Goal: Check status: Check status

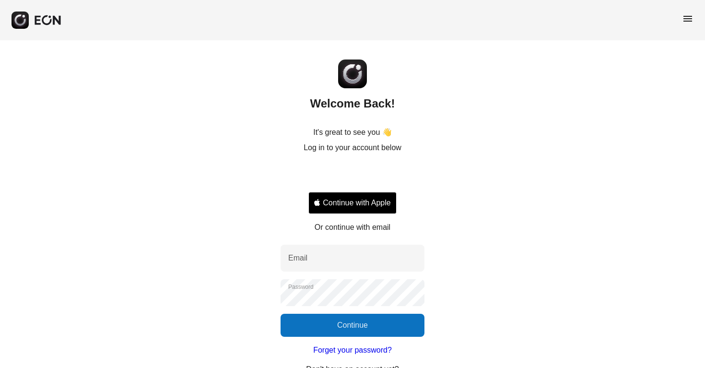
click at [379, 211] on button "Continue with Apple" at bounding box center [352, 203] width 88 height 22
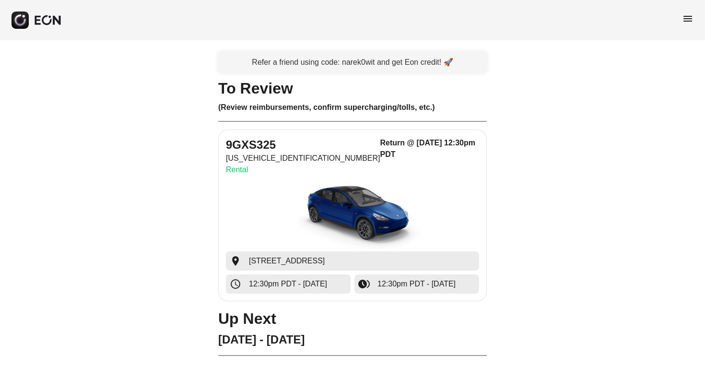
click at [365, 208] on img "button" at bounding box center [353, 215] width 144 height 72
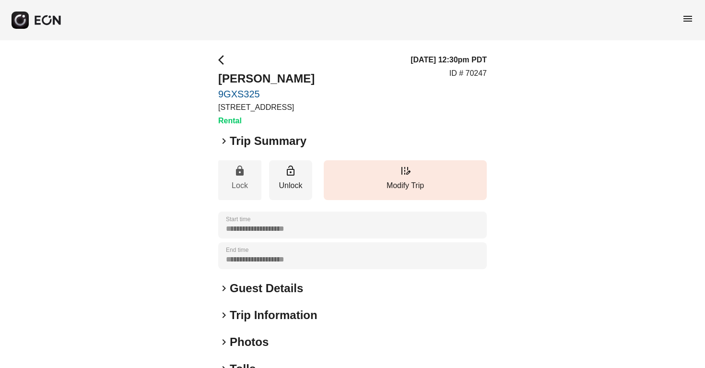
click at [248, 185] on button "lock Lock" at bounding box center [239, 180] width 43 height 40
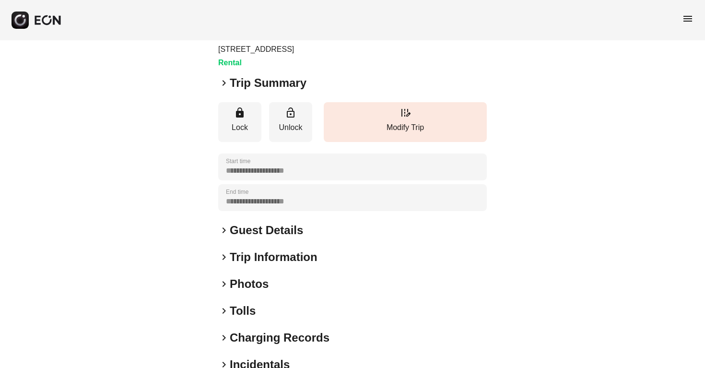
scroll to position [59, 0]
click at [223, 236] on span "keyboard_arrow_right" at bounding box center [224, 230] width 12 height 12
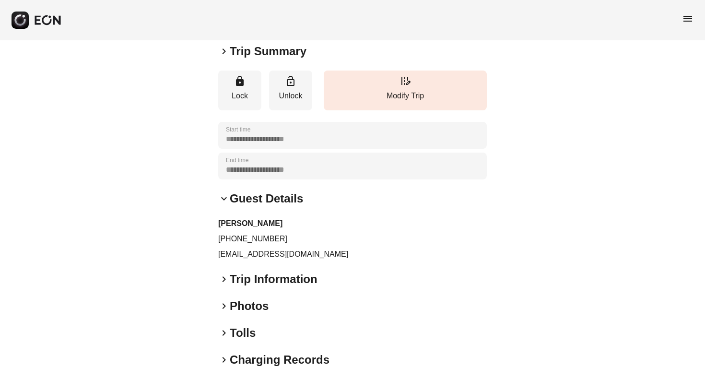
click at [225, 285] on span "keyboard_arrow_right" at bounding box center [224, 279] width 12 height 12
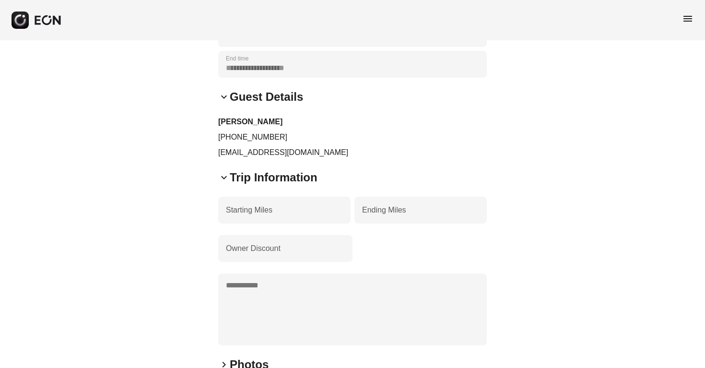
scroll to position [192, 0]
click at [375, 261] on div "Owner Discount" at bounding box center [352, 247] width 269 height 27
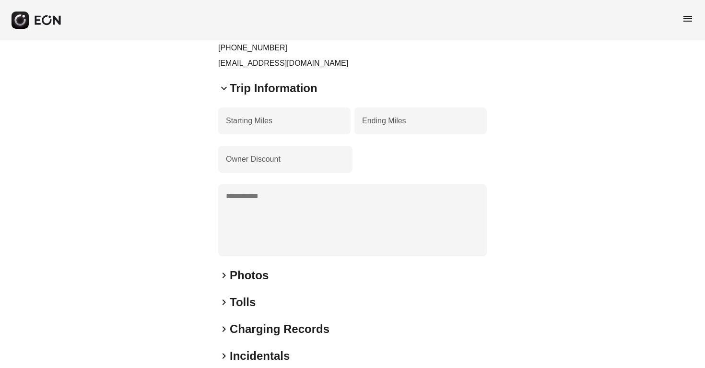
scroll to position [282, 0]
click at [257, 282] on h2 "Photos" at bounding box center [249, 273] width 39 height 15
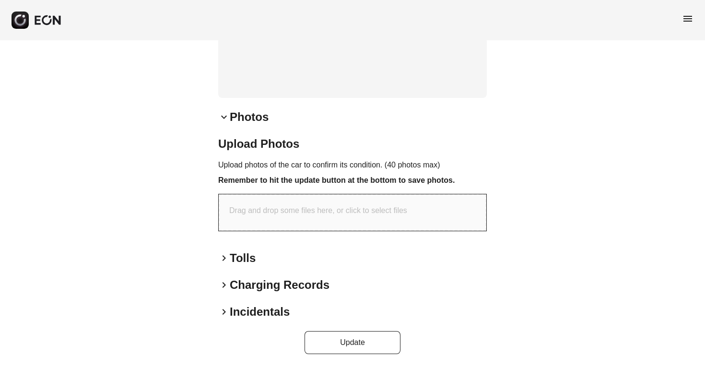
scroll to position [449, 0]
click at [247, 255] on h2 "Tolls" at bounding box center [243, 257] width 26 height 15
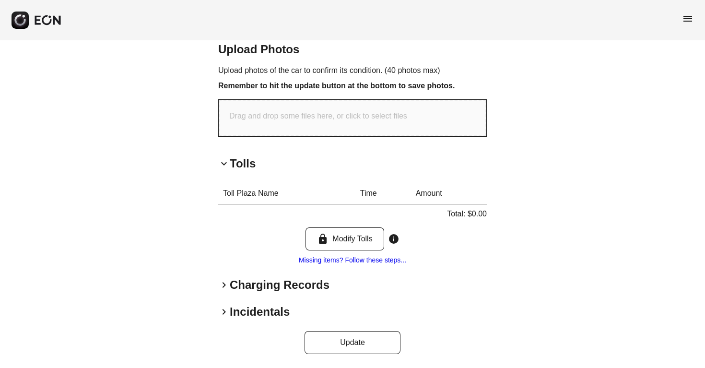
scroll to position [540, 0]
click at [289, 289] on h2 "Charging Records" at bounding box center [280, 284] width 100 height 15
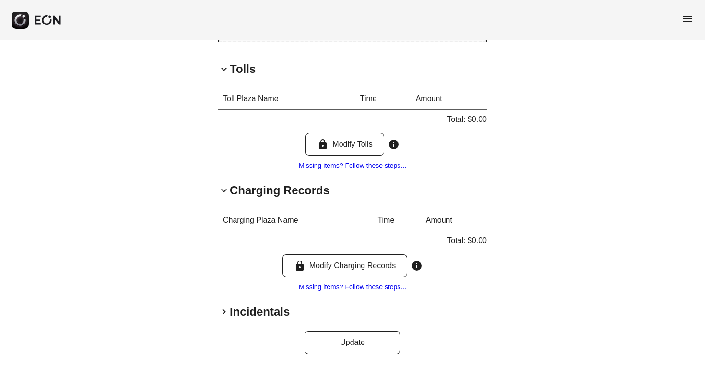
scroll to position [639, 0]
click at [239, 317] on h2 "Incidentals" at bounding box center [260, 311] width 60 height 15
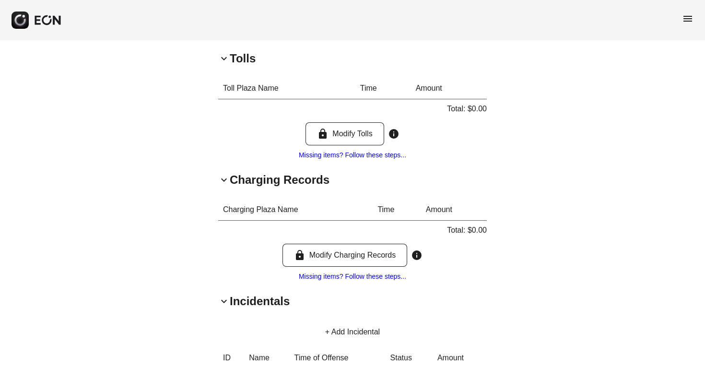
click at [245, 221] on th "Charging Plaza Name" at bounding box center [295, 210] width 154 height 22
drag, startPoint x: 253, startPoint y: 220, endPoint x: 302, endPoint y: 223, distance: 49.0
click at [302, 221] on th "Charging Plaza Name" at bounding box center [295, 210] width 154 height 22
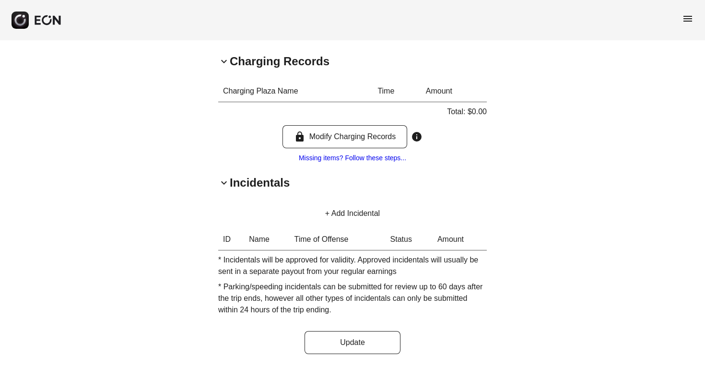
scroll to position [768, 0]
click at [359, 218] on button "+ Add Incidental" at bounding box center [353, 213] width 78 height 23
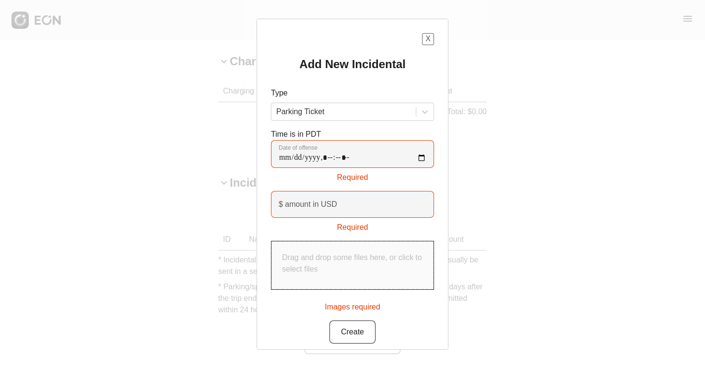
click at [428, 36] on button "X" at bounding box center [428, 39] width 12 height 12
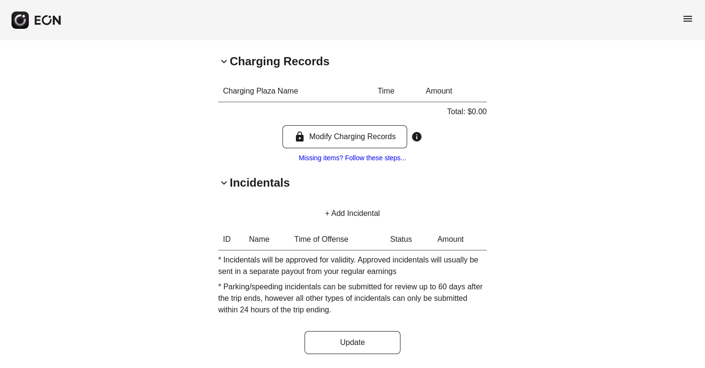
click at [282, 94] on th "Charging Plaza Name" at bounding box center [295, 92] width 154 height 22
click at [378, 160] on link "Missing items? Follow these steps..." at bounding box center [352, 158] width 107 height 8
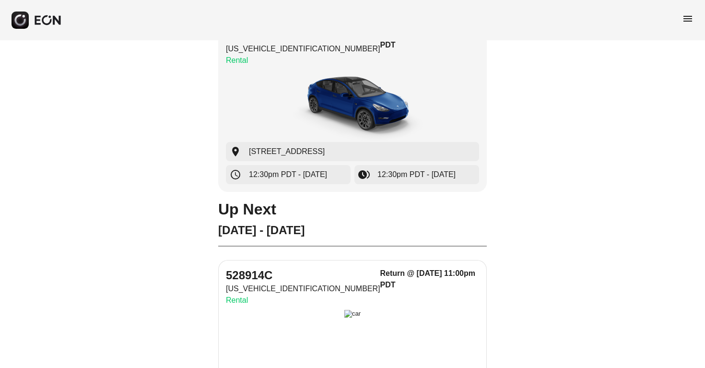
click at [344, 310] on img "button" at bounding box center [352, 346] width 17 height 72
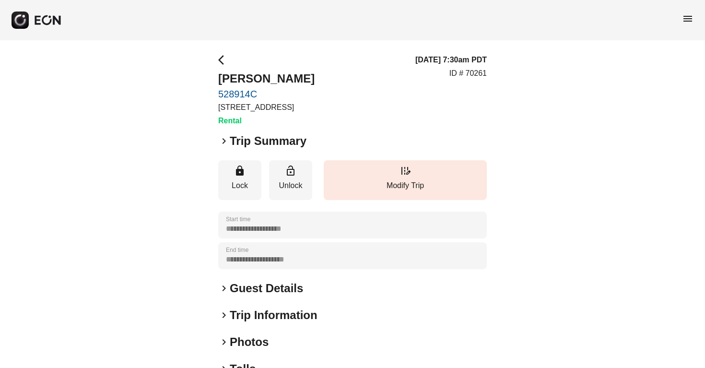
click at [283, 296] on h2 "Guest Details" at bounding box center [266, 288] width 73 height 15
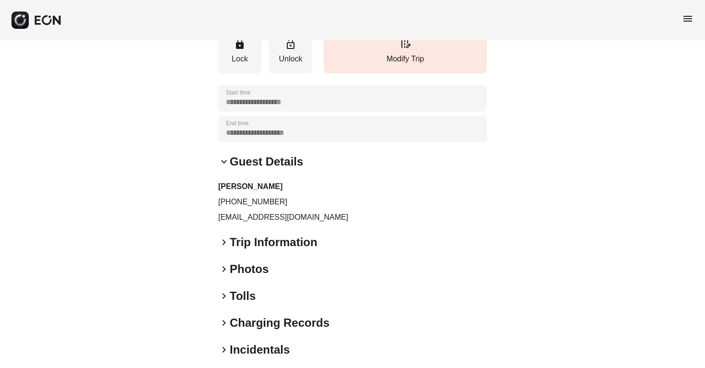
scroll to position [141, 0]
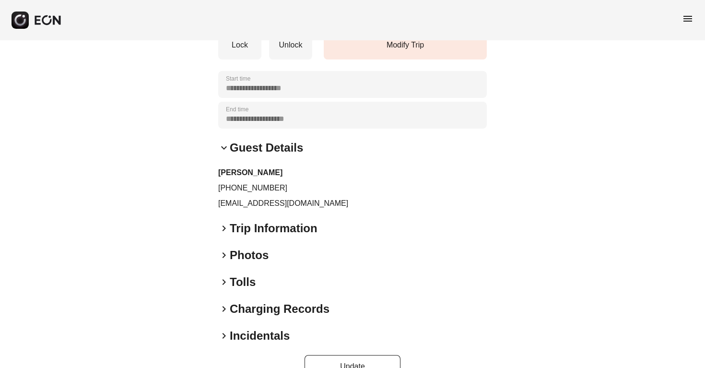
click at [228, 234] on span "keyboard_arrow_right" at bounding box center [224, 229] width 12 height 12
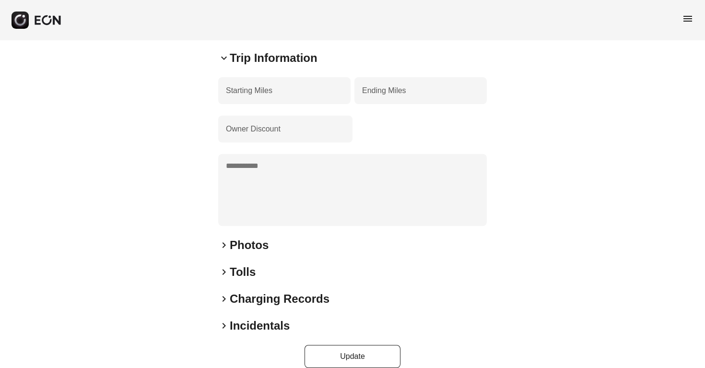
scroll to position [332, 0]
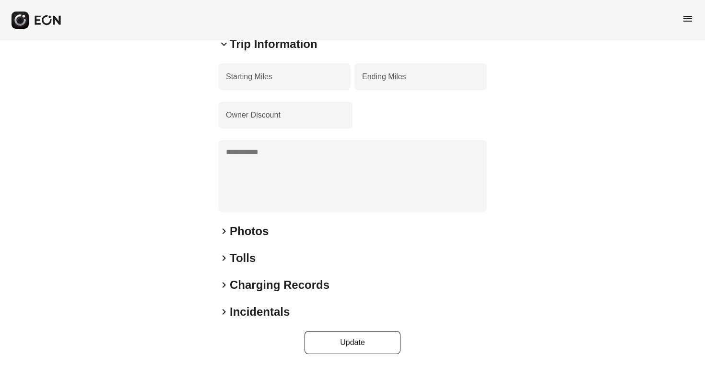
click at [224, 231] on span "keyboard_arrow_right" at bounding box center [224, 231] width 12 height 12
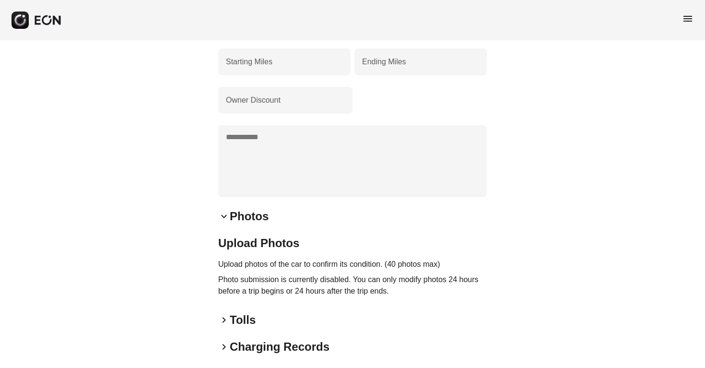
scroll to position [342, 0]
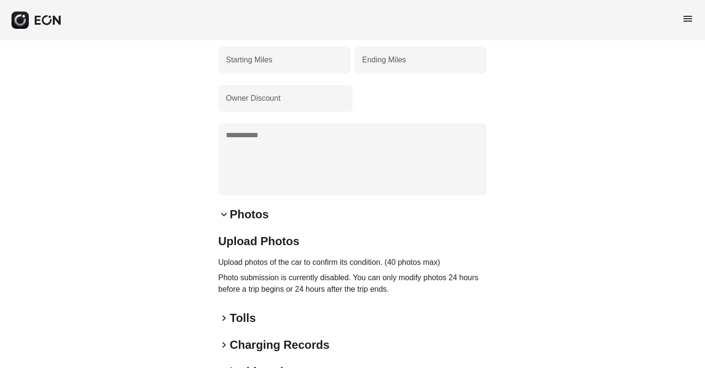
click at [238, 326] on h2 "Tolls" at bounding box center [243, 317] width 26 height 15
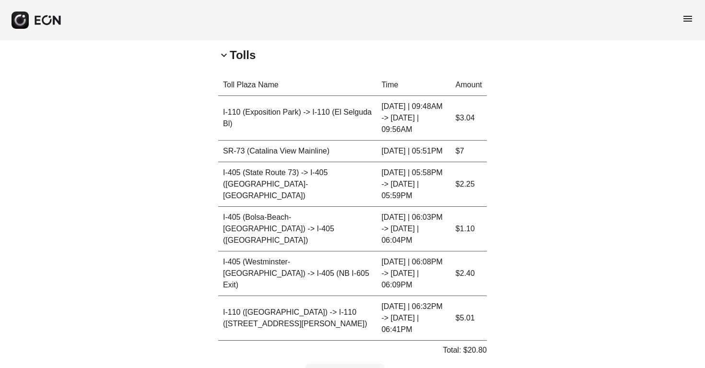
scroll to position [608, 0]
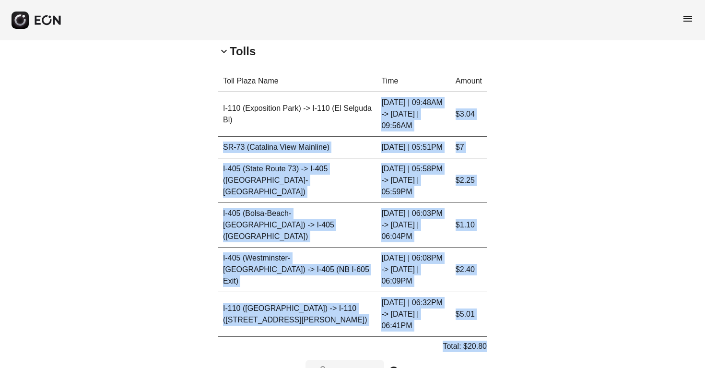
drag, startPoint x: 506, startPoint y: 303, endPoint x: 424, endPoint y: 105, distance: 215.1
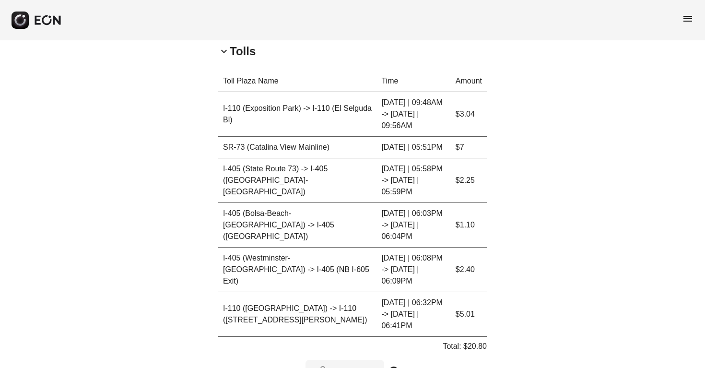
click at [415, 84] on th "Time" at bounding box center [414, 82] width 74 height 22
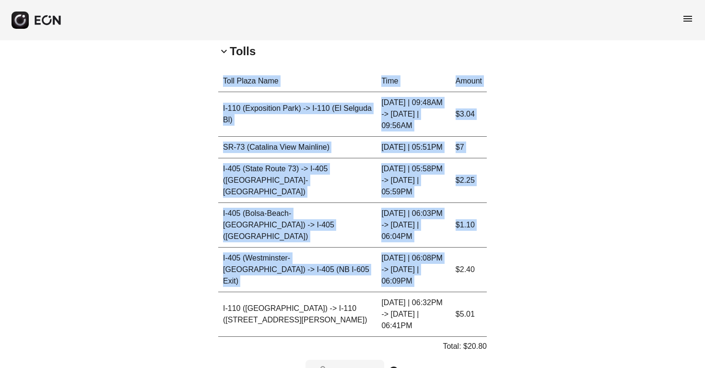
drag, startPoint x: 405, startPoint y: 79, endPoint x: 453, endPoint y: 241, distance: 169.2
click at [453, 241] on div "keyboard_arrow_down Tolls Toll Plaza Name Time Amount I-110 (Exposition Park) -…" at bounding box center [352, 221] width 269 height 355
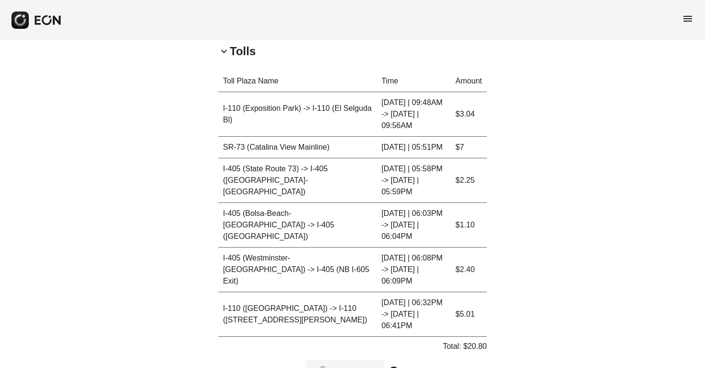
click at [456, 142] on td "$7" at bounding box center [469, 148] width 36 height 22
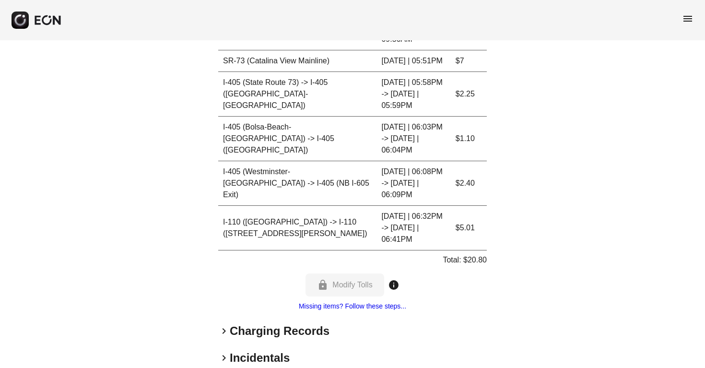
scroll to position [694, 0]
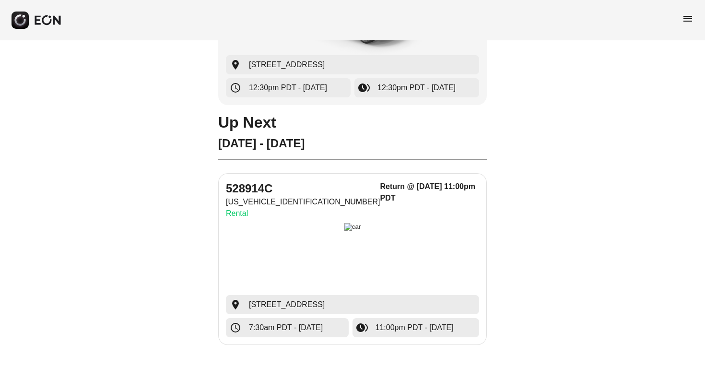
scroll to position [196, 0]
click at [383, 187] on h3 "Return @ 08/18/25, 11:00pm PDT" at bounding box center [429, 192] width 99 height 23
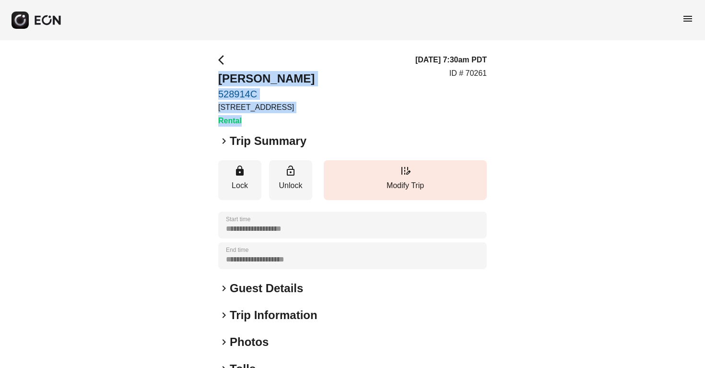
drag, startPoint x: 251, startPoint y: 136, endPoint x: 202, endPoint y: 56, distance: 94.3
click at [202, 56] on div "**********" at bounding box center [352, 259] width 705 height 438
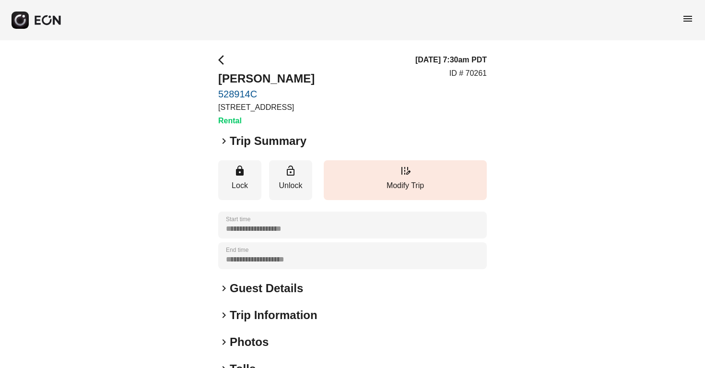
click at [211, 91] on div "**********" at bounding box center [352, 259] width 705 height 438
click at [251, 296] on h2 "Guest Details" at bounding box center [266, 288] width 73 height 15
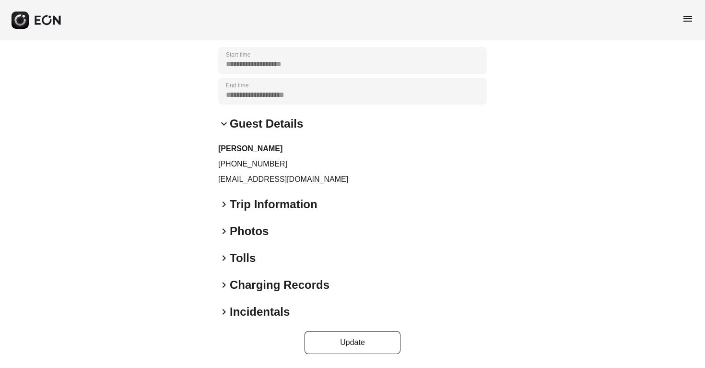
scroll to position [175, 0]
click at [272, 201] on h2 "Trip Information" at bounding box center [274, 204] width 88 height 15
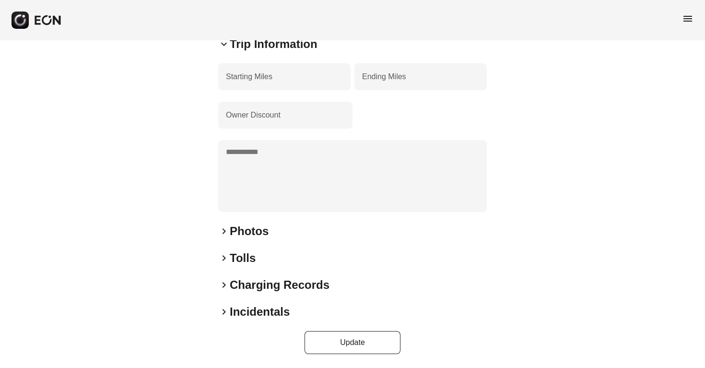
scroll to position [335, 0]
click at [258, 233] on h2 "Photos" at bounding box center [249, 231] width 39 height 15
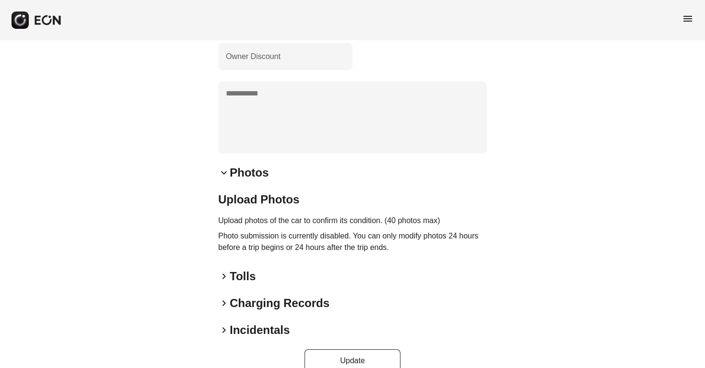
scroll to position [385, 0]
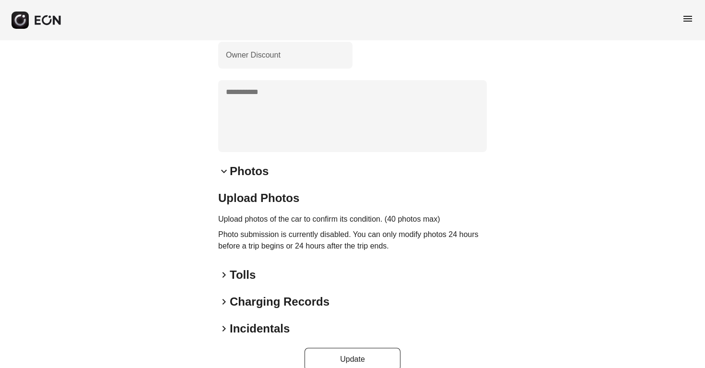
click at [236, 302] on div "**********" at bounding box center [352, 19] width 269 height 701
click at [236, 283] on h2 "Tolls" at bounding box center [243, 274] width 26 height 15
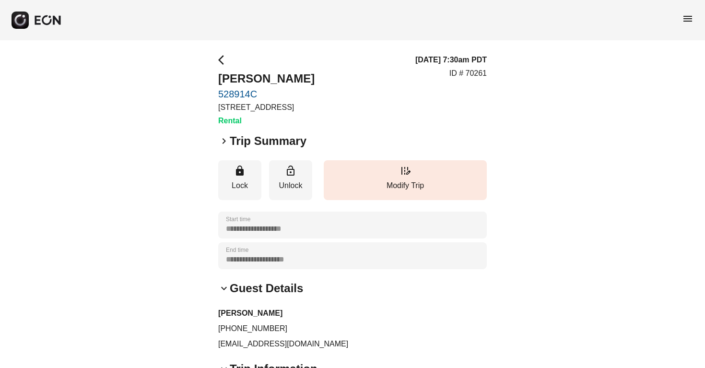
scroll to position [0, 0]
click at [234, 125] on div "arrow_back_ios Hussain Amiri 528914C 1274 North Crescent Heights Boulevard, Wes…" at bounding box center [266, 90] width 96 height 72
drag, startPoint x: 270, startPoint y: 124, endPoint x: 205, endPoint y: 62, distance: 88.9
click at [284, 113] on p "[STREET_ADDRESS]" at bounding box center [266, 108] width 96 height 12
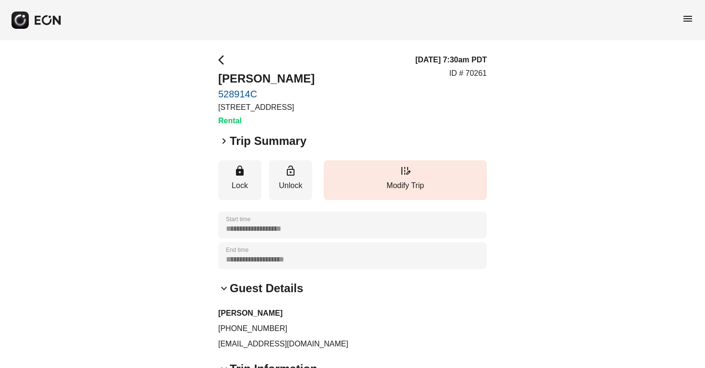
click at [248, 93] on link "528914C" at bounding box center [266, 94] width 96 height 12
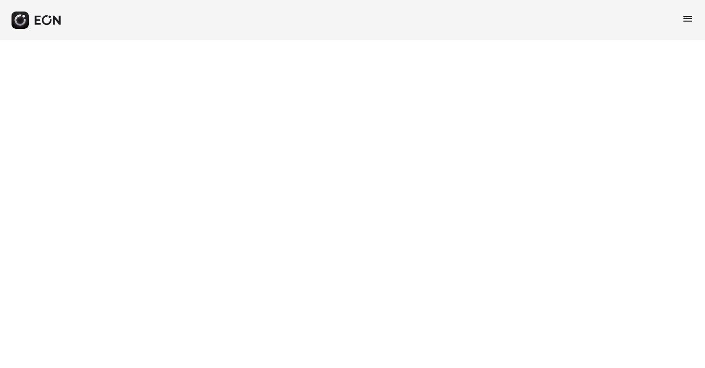
select select "**"
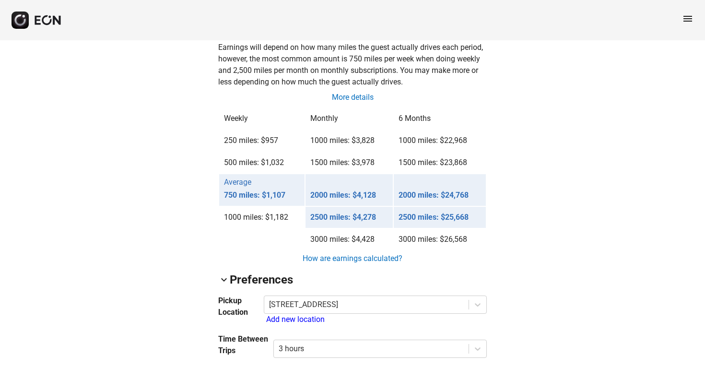
scroll to position [596, 0]
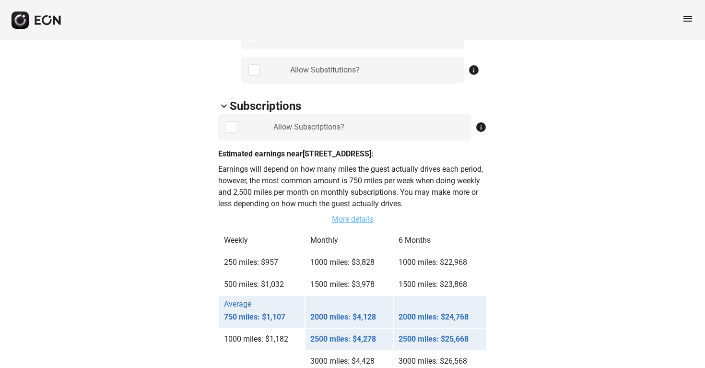
click at [368, 225] on link "More details" at bounding box center [353, 219] width 44 height 12
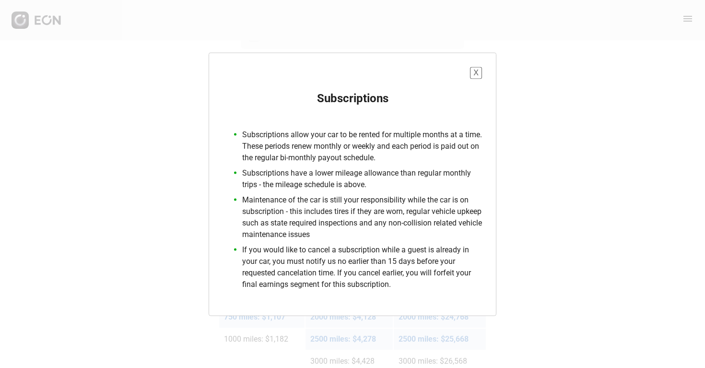
click at [481, 72] on button "X" at bounding box center [476, 73] width 12 height 12
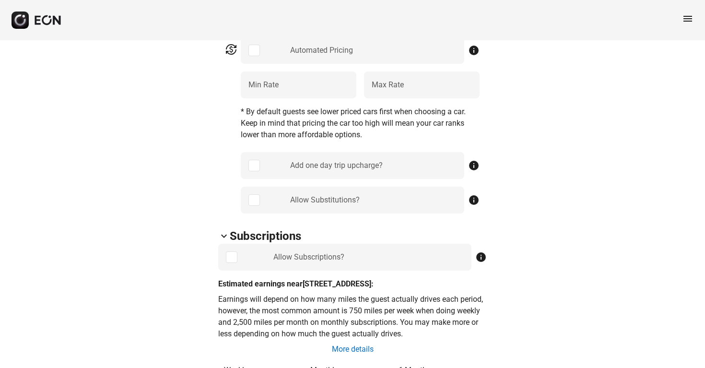
scroll to position [440, 0]
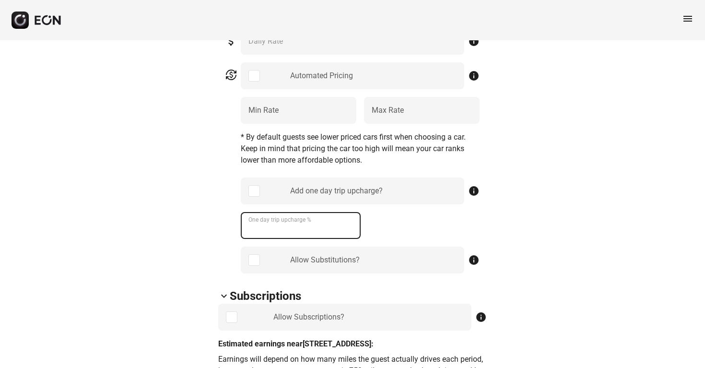
click at [340, 224] on \% "One day trip upcharge %" at bounding box center [301, 225] width 120 height 27
type \% "**"
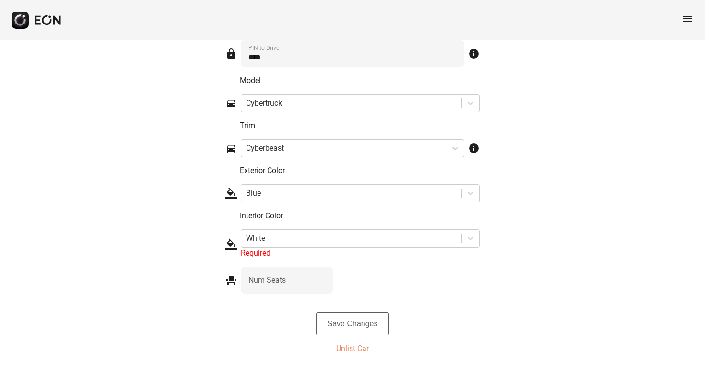
scroll to position [1561, 0]
click at [364, 324] on button "Save Changes" at bounding box center [352, 323] width 73 height 23
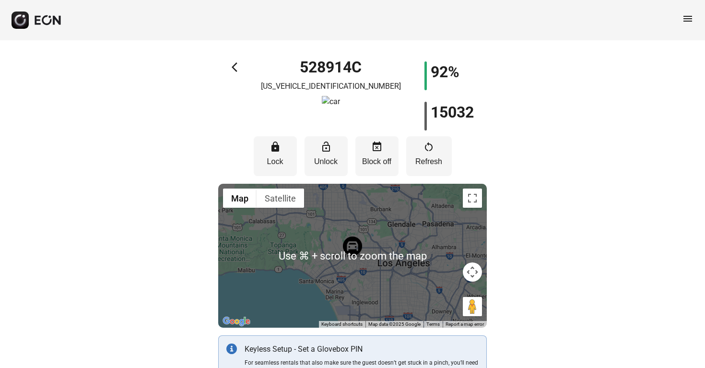
scroll to position [0, 0]
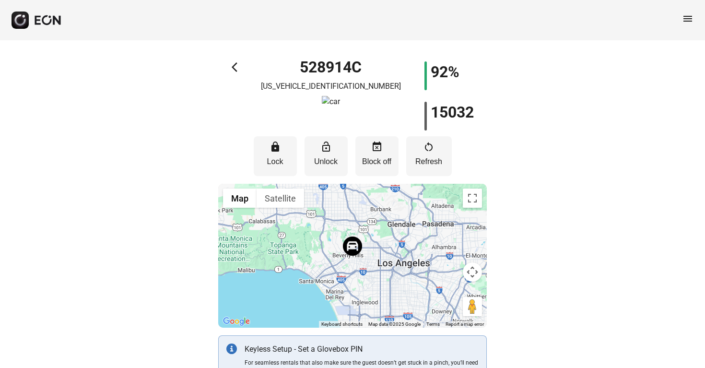
click at [233, 67] on span "arrow_back_ios" at bounding box center [238, 67] width 12 height 12
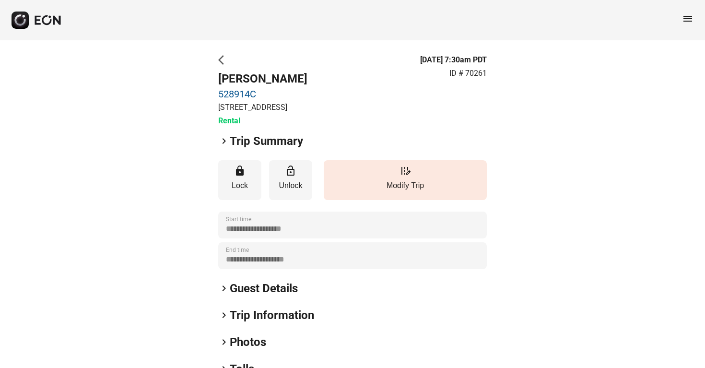
click at [224, 59] on span "arrow_back_ios" at bounding box center [224, 60] width 12 height 12
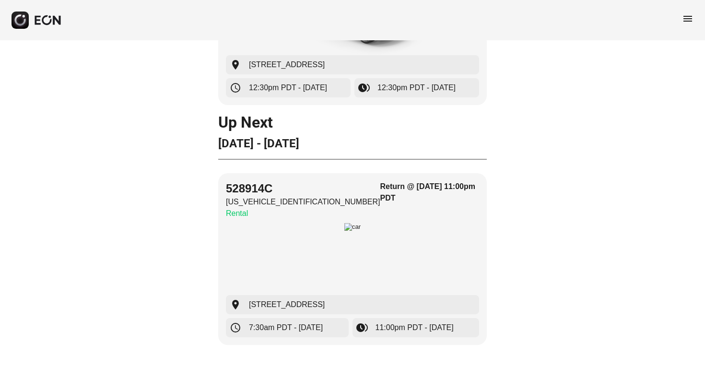
scroll to position [196, 0]
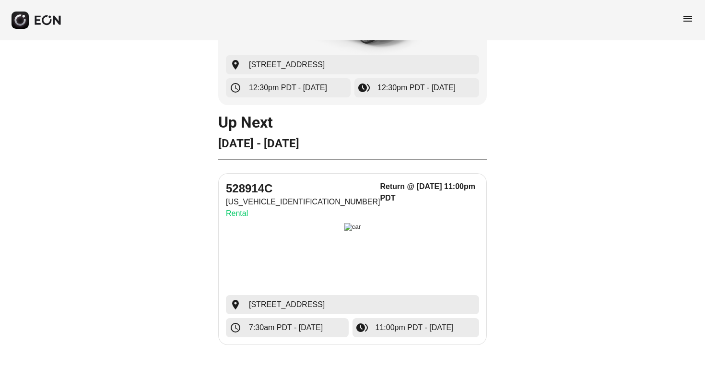
click at [257, 186] on h2 "528914C" at bounding box center [303, 188] width 154 height 15
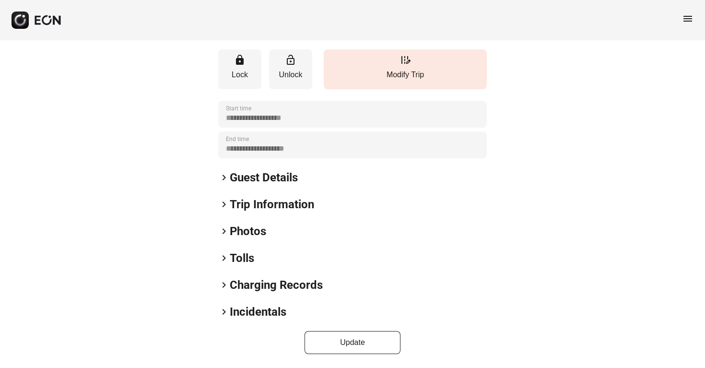
scroll to position [121, 0]
click at [237, 184] on h2 "Guest Details" at bounding box center [264, 177] width 68 height 15
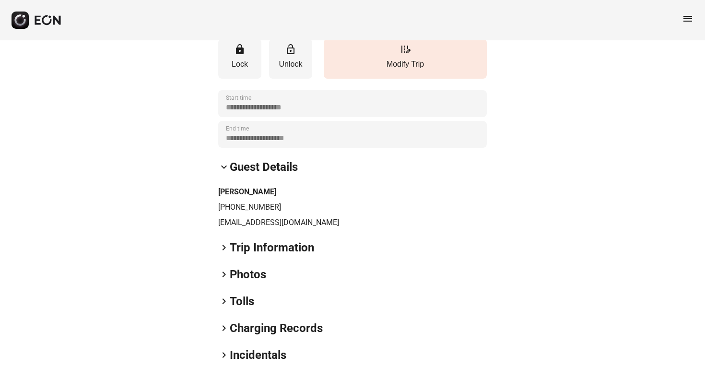
click at [230, 309] on h2 "Tolls" at bounding box center [242, 301] width 24 height 15
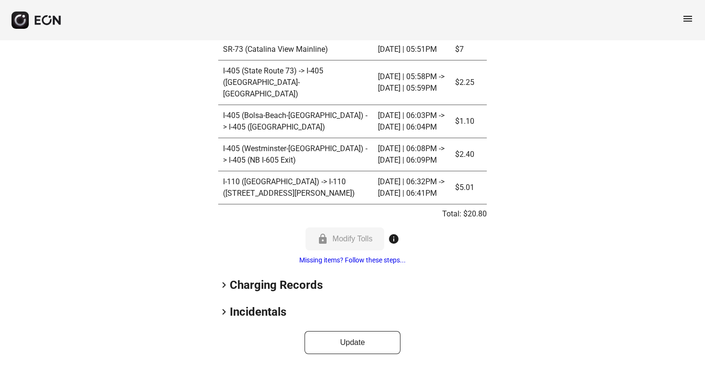
scroll to position [457, 0]
click at [266, 283] on h2 "Charging Records" at bounding box center [276, 285] width 93 height 15
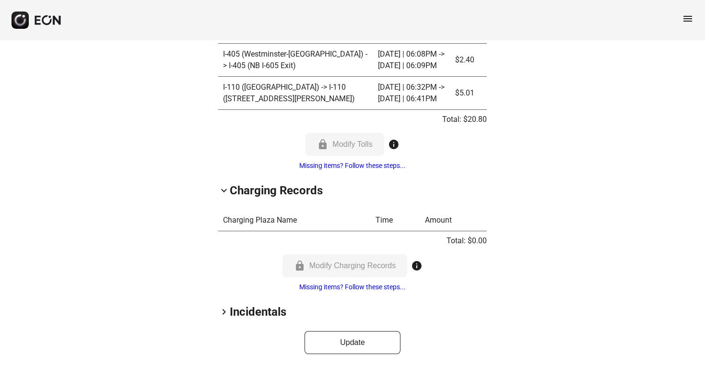
scroll to position [552, 0]
click at [267, 224] on th "Charging Plaza Name" at bounding box center [294, 221] width 153 height 22
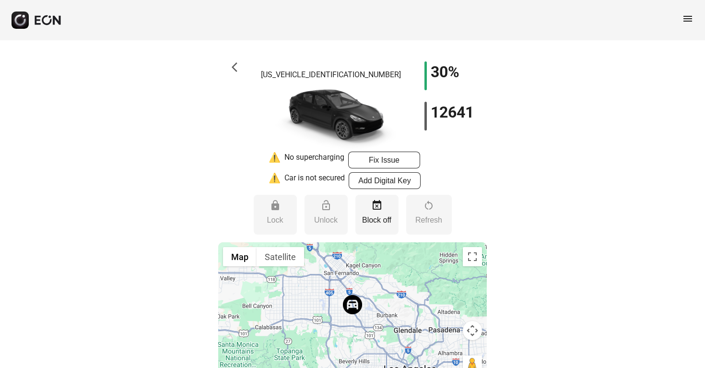
click at [235, 69] on span "arrow_back_ios" at bounding box center [238, 67] width 12 height 12
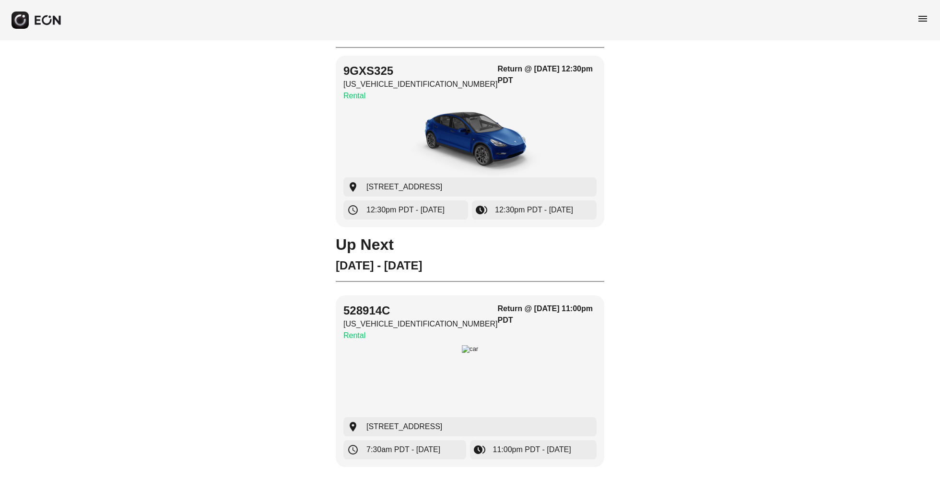
scroll to position [73, 0]
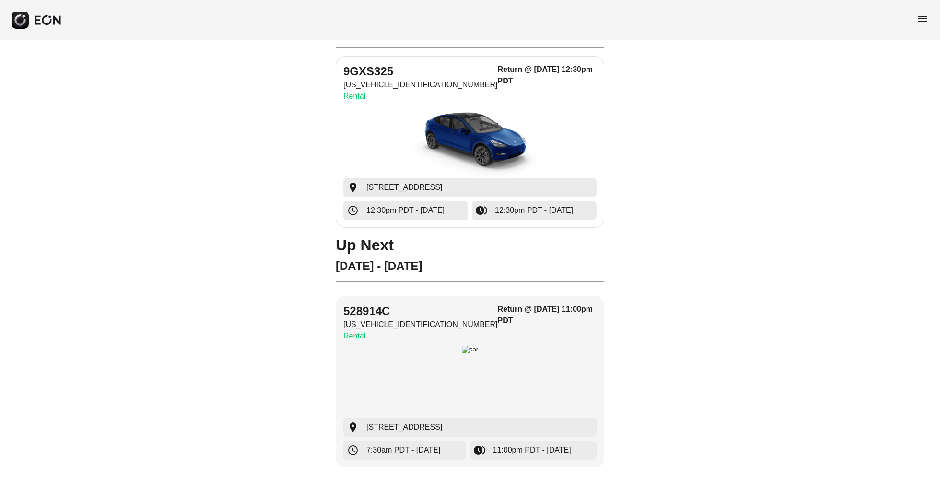
click at [506, 208] on span "12:30pm PDT - [DATE]" at bounding box center [534, 211] width 78 height 12
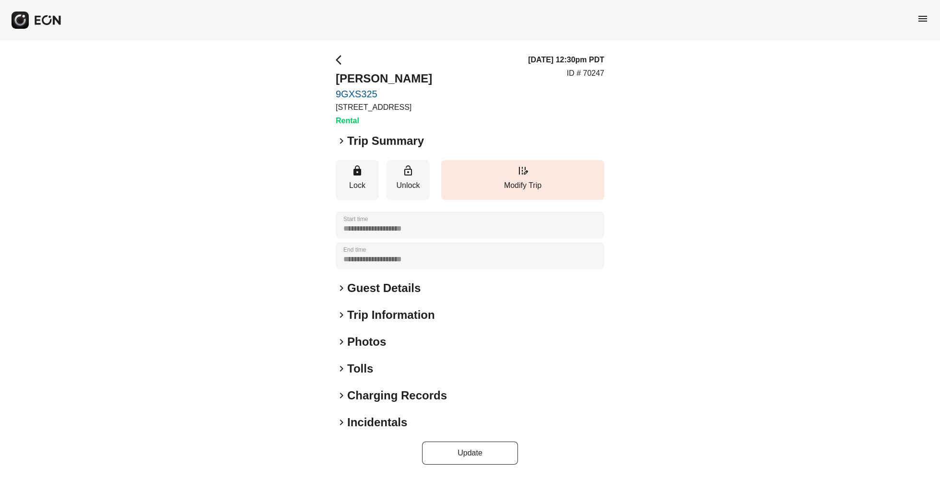
click at [361, 268] on div "**********" at bounding box center [470, 255] width 269 height 27
click at [346, 147] on span "keyboard_arrow_right" at bounding box center [342, 141] width 12 height 12
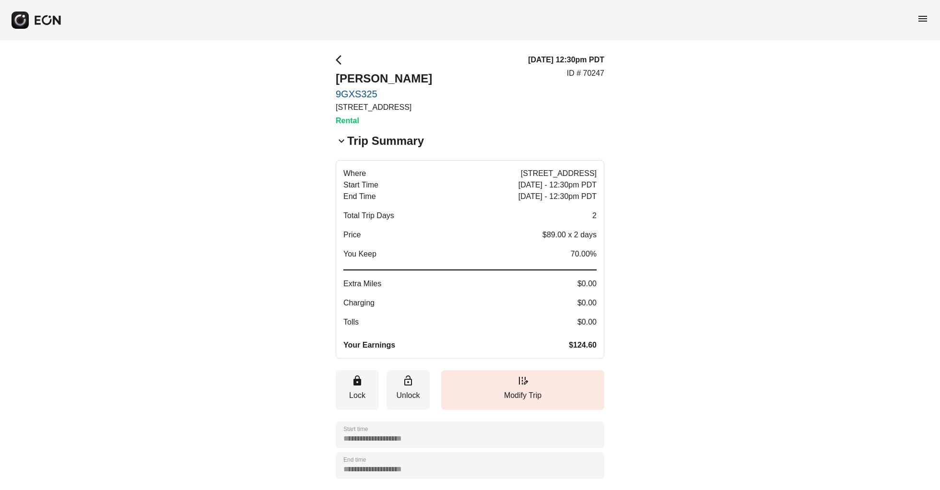
click at [365, 260] on span "You Keep" at bounding box center [359, 255] width 33 height 12
drag, startPoint x: 365, startPoint y: 266, endPoint x: 408, endPoint y: 254, distance: 44.7
click at [408, 254] on div "Where [STREET_ADDRESS] Start Time [DATE] - 12:30pm PDT End Time [DATE] - 12:30p…" at bounding box center [469, 259] width 253 height 183
click at [536, 217] on div "Where [STREET_ADDRESS] Start Time [DATE] - 12:30pm PDT End Time [DATE] - 12:30p…" at bounding box center [469, 259] width 253 height 183
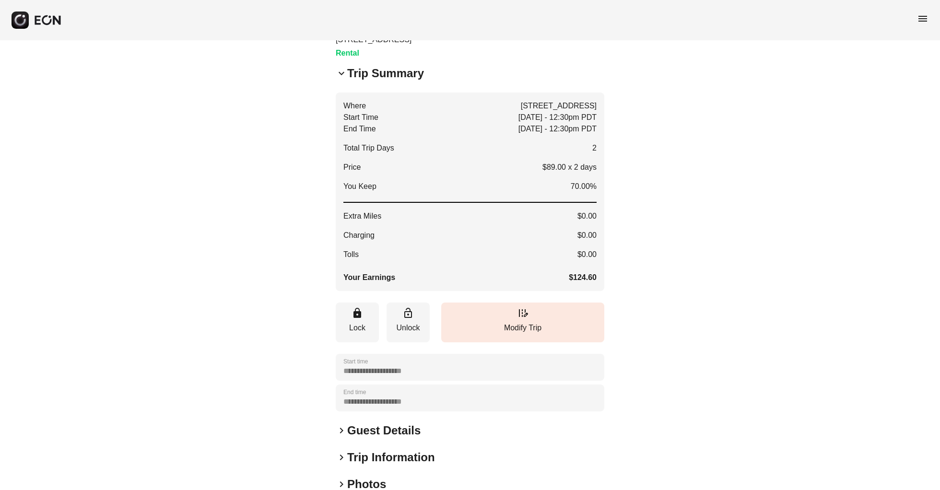
scroll to position [69, 0]
click at [394, 367] on div "**********" at bounding box center [470, 396] width 269 height 27
click at [396, 367] on div "**********" at bounding box center [470, 295] width 269 height 621
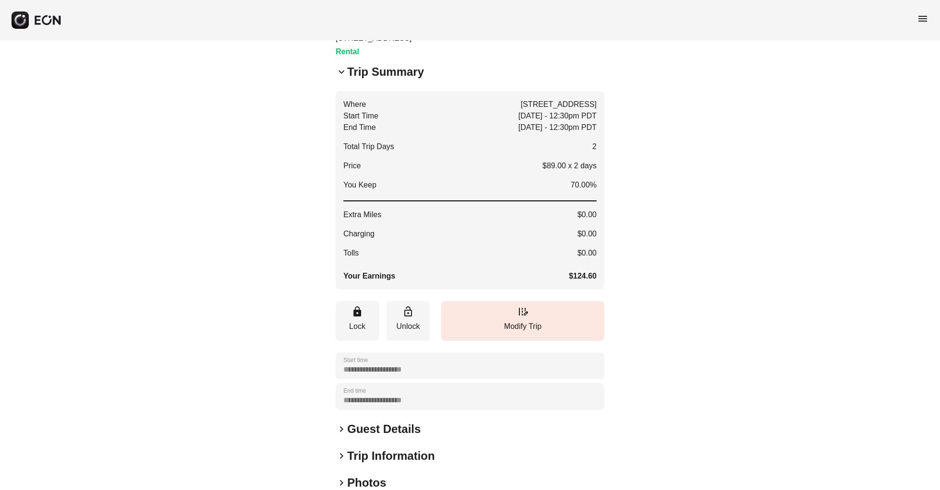
click at [391, 367] on h2 "Guest Details" at bounding box center [383, 429] width 73 height 15
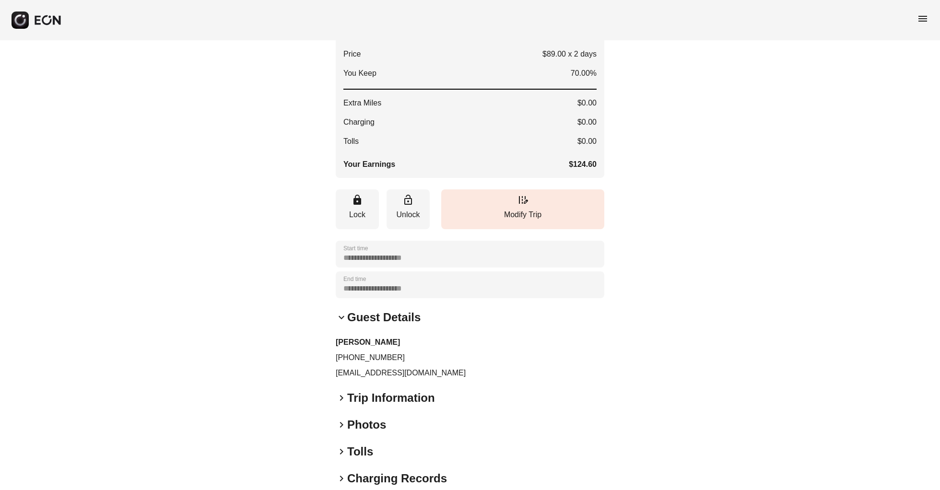
scroll to position [185, 0]
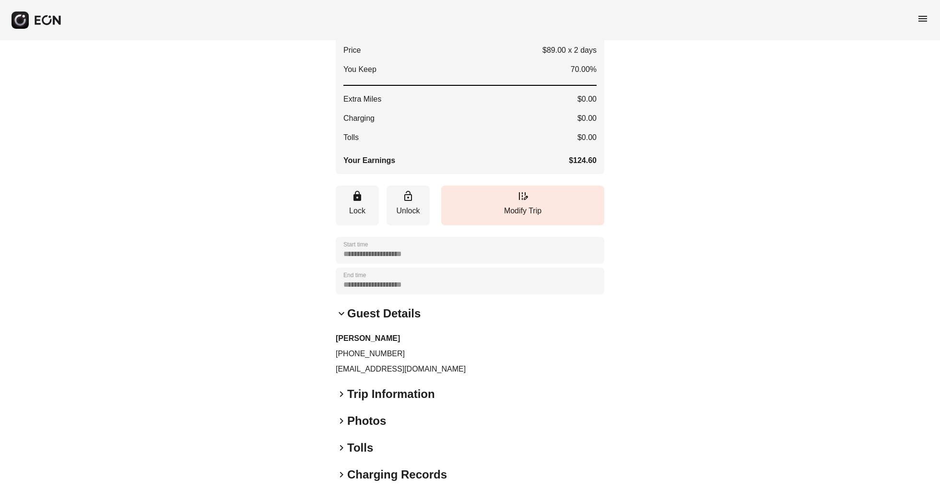
click at [338, 367] on span "keyboard_arrow_right" at bounding box center [342, 395] width 12 height 12
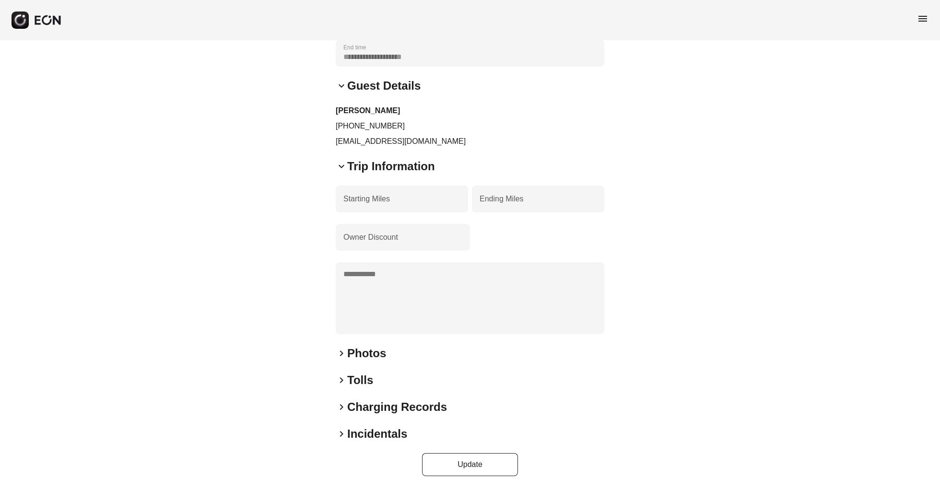
scroll to position [423, 0]
click at [408, 243] on Discount "Owner Discount" at bounding box center [403, 237] width 134 height 27
click at [299, 300] on div "**********" at bounding box center [470, 59] width 940 height 863
click at [357, 355] on h2 "Photos" at bounding box center [366, 353] width 39 height 15
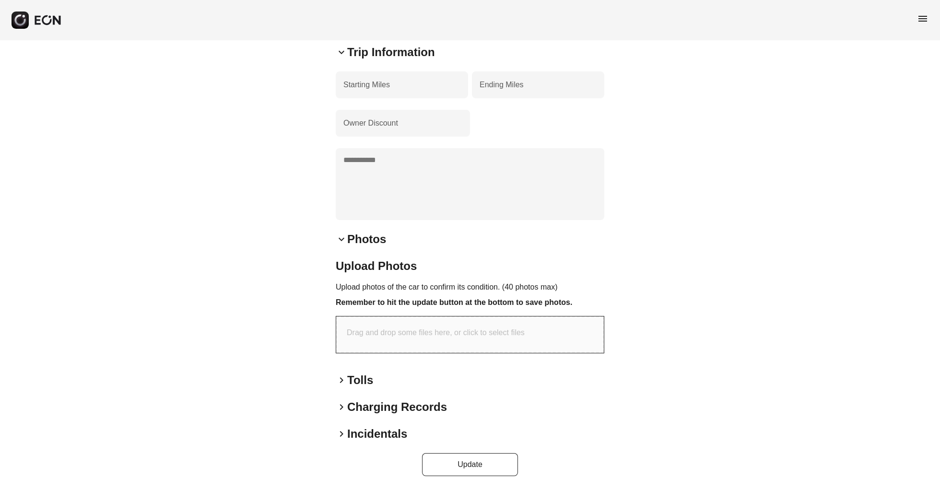
scroll to position [537, 0]
click at [350, 367] on h2 "Tolls" at bounding box center [360, 380] width 26 height 15
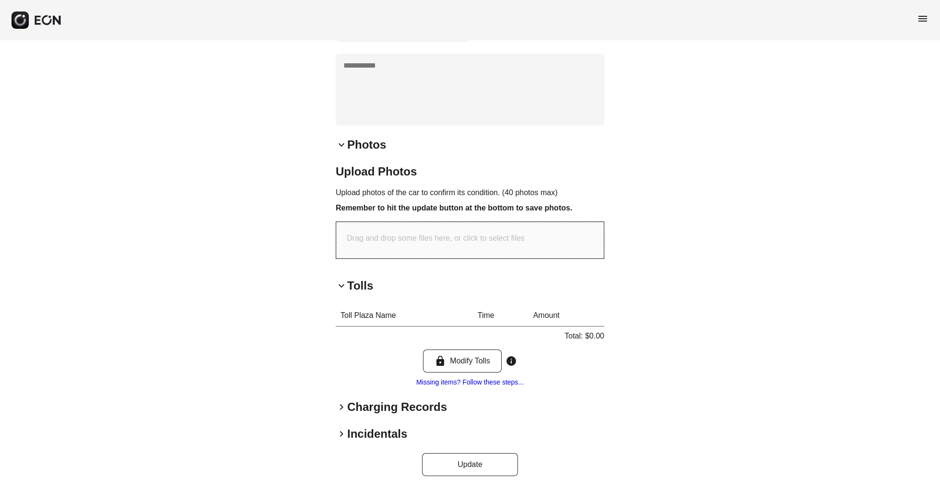
scroll to position [632, 0]
click at [348, 367] on h2 "Charging Records" at bounding box center [397, 407] width 100 height 15
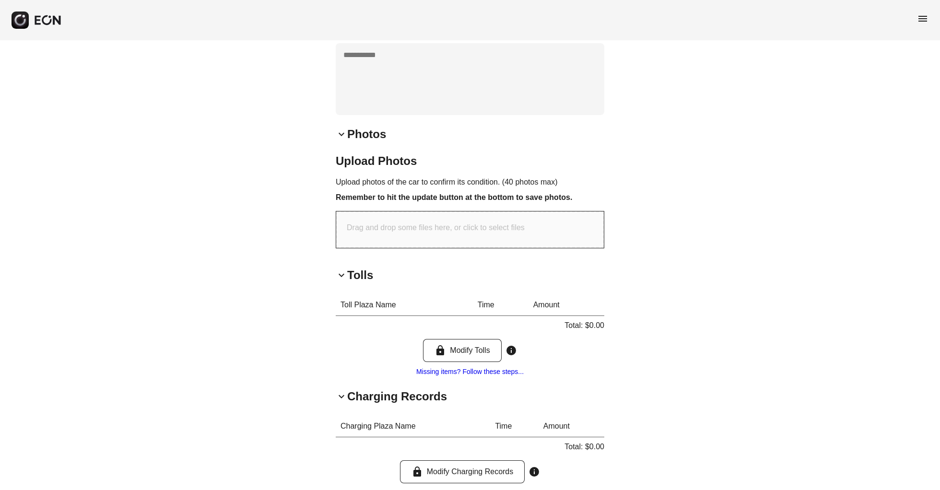
scroll to position [721, 0]
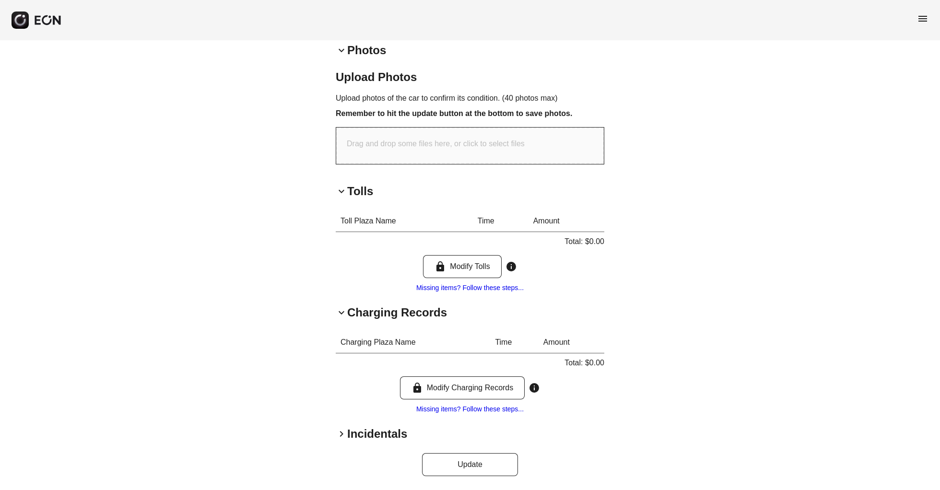
click at [361, 367] on h2 "Incidentals" at bounding box center [377, 433] width 60 height 15
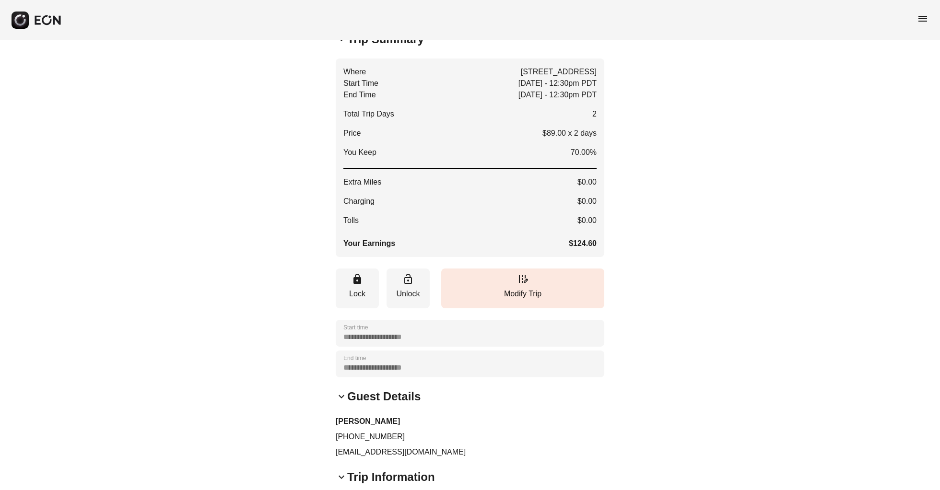
scroll to position [87, 0]
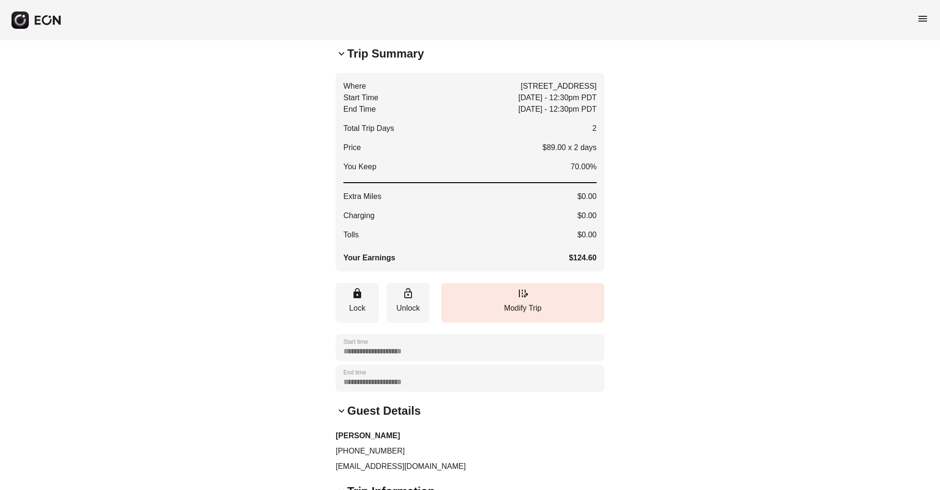
click at [421, 367] on div "**********" at bounding box center [470, 378] width 269 height 27
click at [415, 361] on div "**********" at bounding box center [470, 347] width 269 height 27
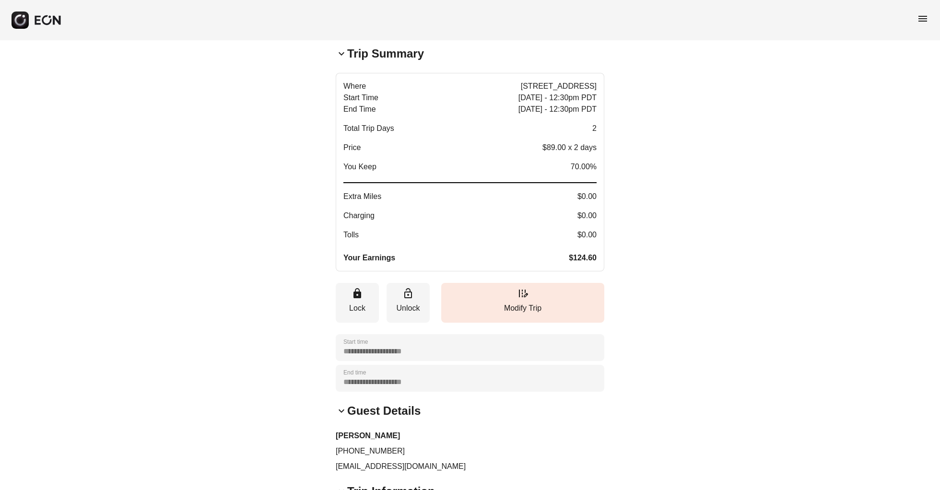
click at [582, 173] on span "70.00%" at bounding box center [584, 167] width 26 height 12
click at [576, 154] on p "$89.00 x 2 days" at bounding box center [570, 148] width 54 height 12
click at [521, 92] on span "[STREET_ADDRESS]" at bounding box center [559, 87] width 76 height 12
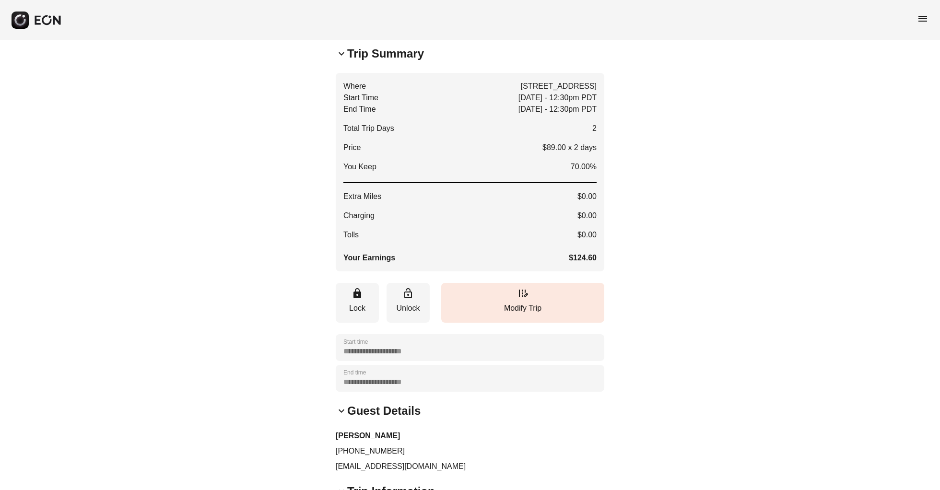
click at [346, 59] on span "keyboard_arrow_down" at bounding box center [342, 54] width 12 height 12
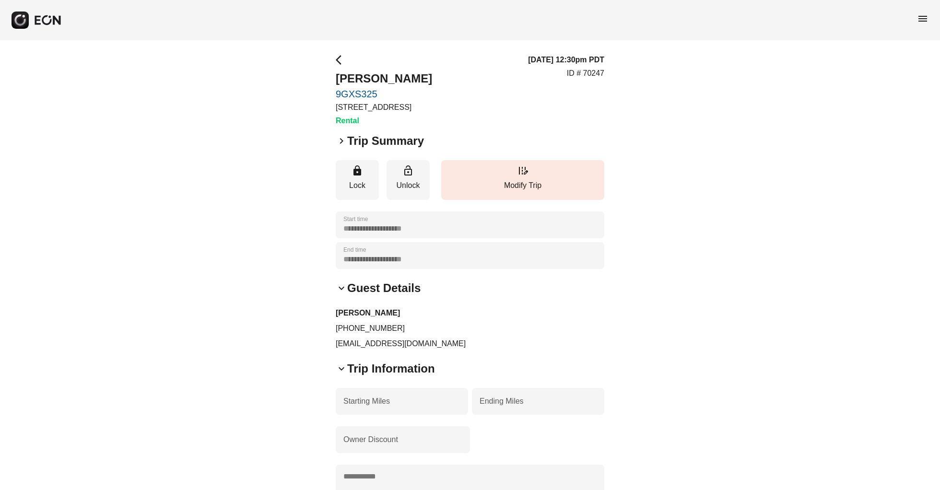
scroll to position [0, 0]
click at [337, 61] on span "arrow_back_ios" at bounding box center [342, 60] width 12 height 12
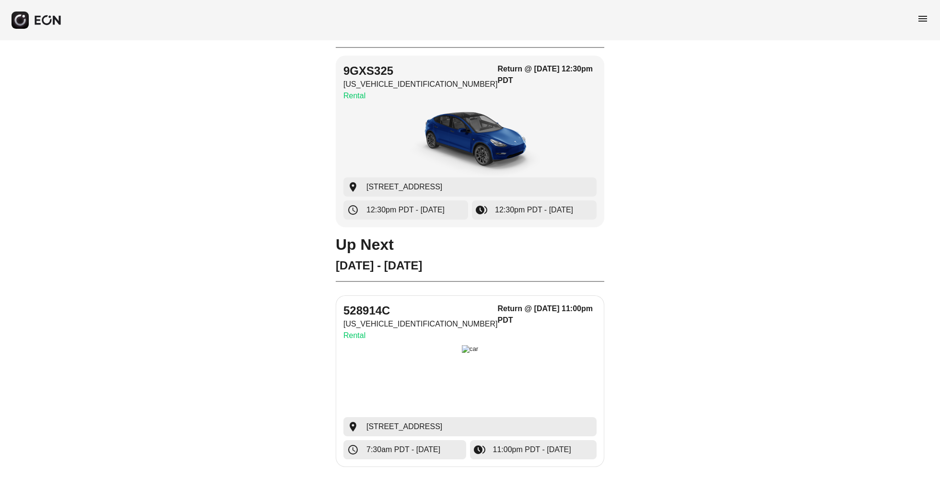
scroll to position [73, 0]
click at [353, 338] on p "Rental" at bounding box center [420, 337] width 154 height 12
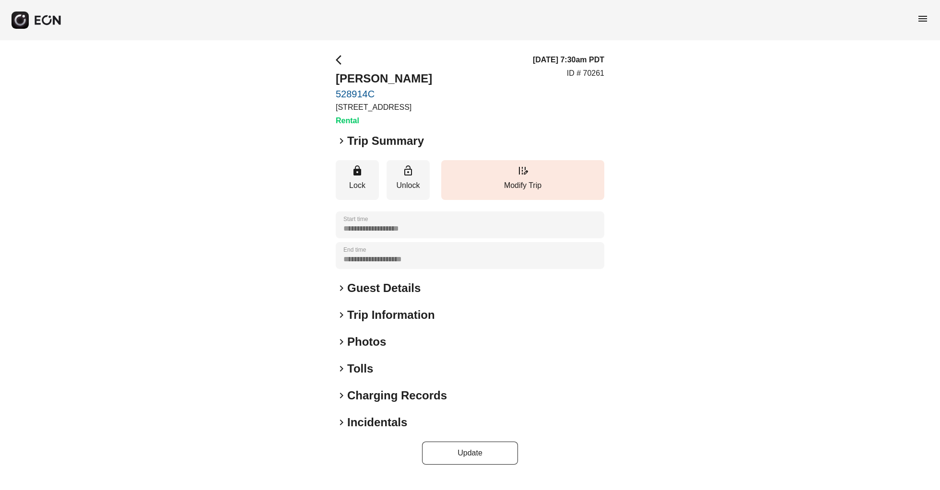
click at [369, 93] on link "528914C" at bounding box center [384, 94] width 96 height 12
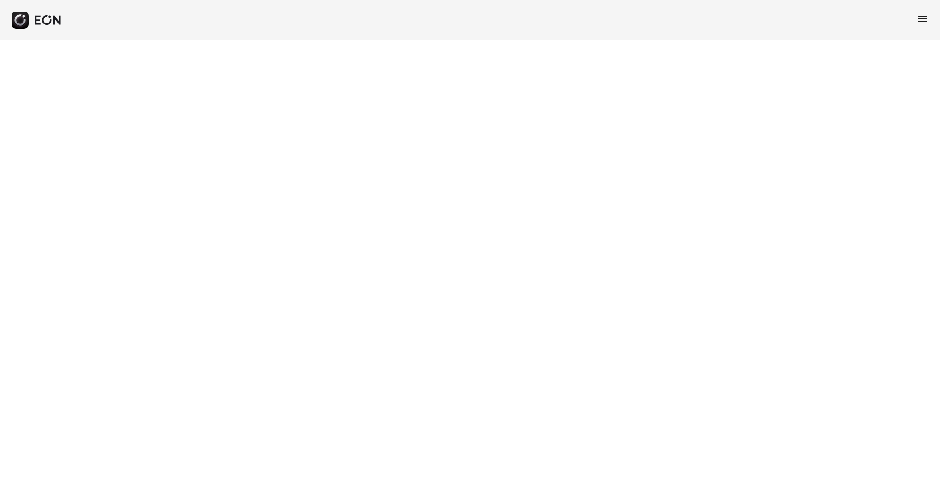
select select "**"
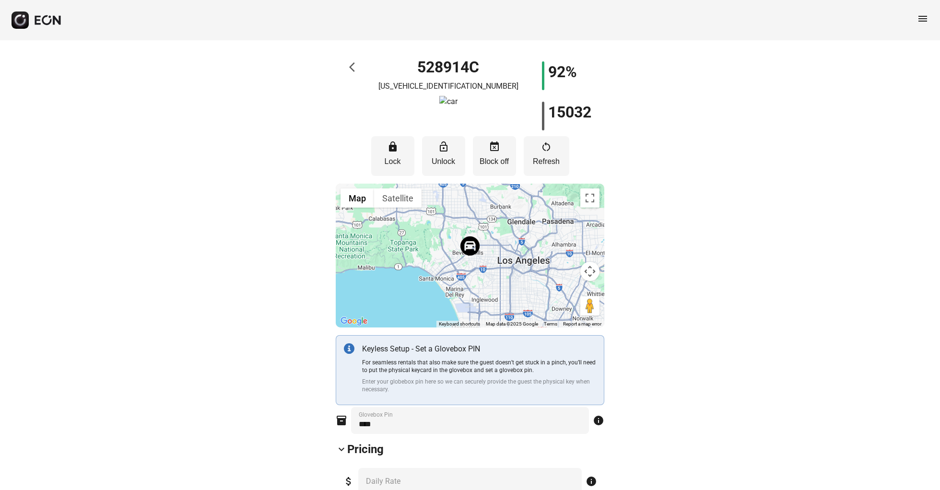
click at [354, 70] on span "arrow_back_ios" at bounding box center [355, 67] width 12 height 12
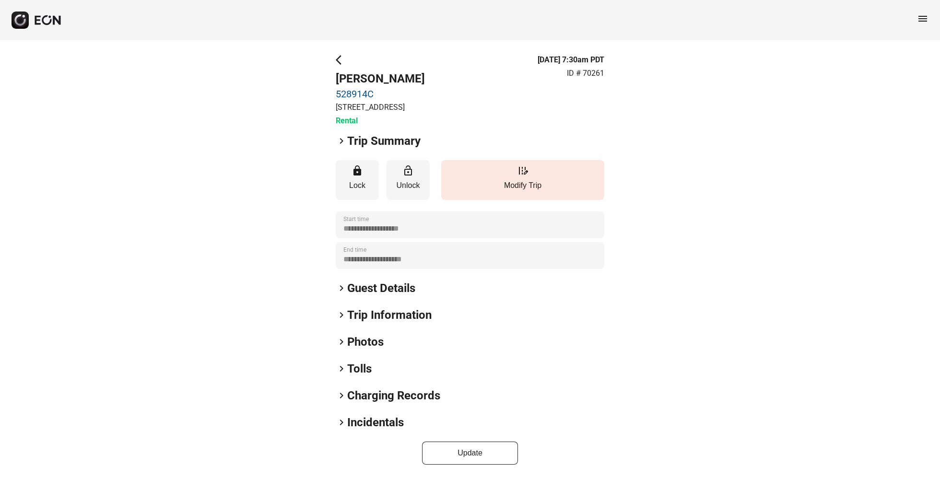
click at [373, 323] on h2 "Trip Information" at bounding box center [389, 315] width 84 height 15
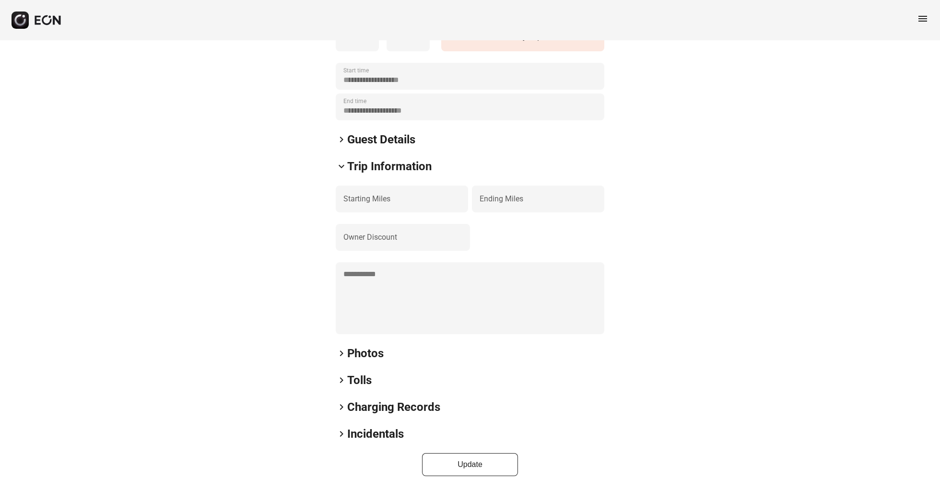
scroll to position [160, 0]
click at [342, 354] on span "keyboard_arrow_right" at bounding box center [342, 354] width 12 height 12
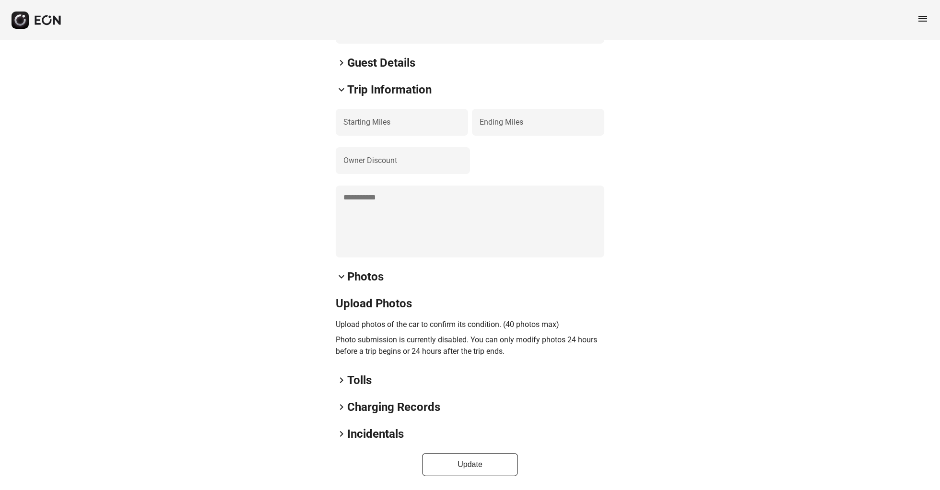
click at [342, 367] on div "**********" at bounding box center [470, 153] width 269 height 648
click at [340, 367] on span "keyboard_arrow_right" at bounding box center [342, 381] width 12 height 12
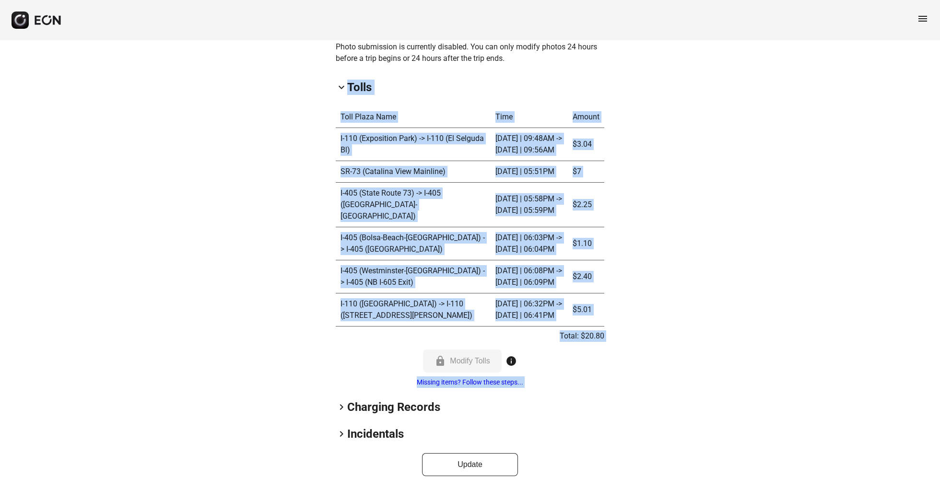
scroll to position [519, 0]
click at [281, 367] on div "**********" at bounding box center [470, 6] width 940 height 969
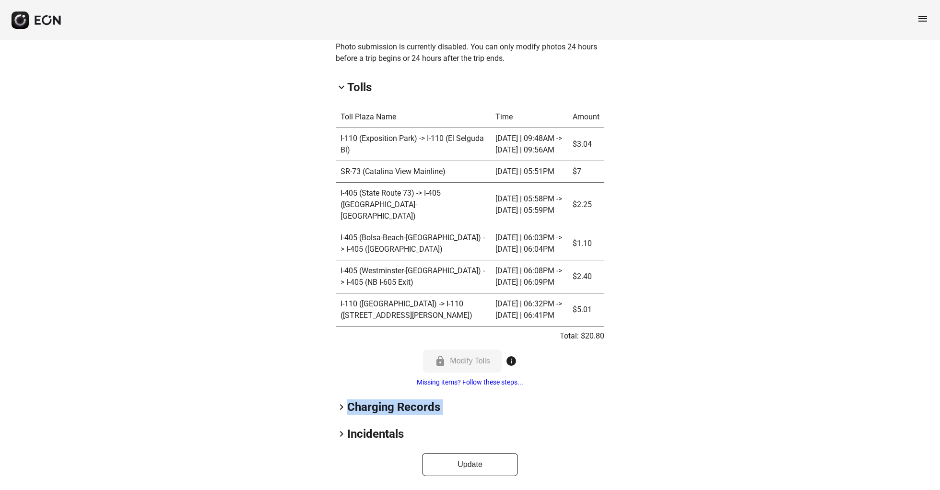
click at [344, 367] on span "keyboard_arrow_right" at bounding box center [342, 408] width 12 height 12
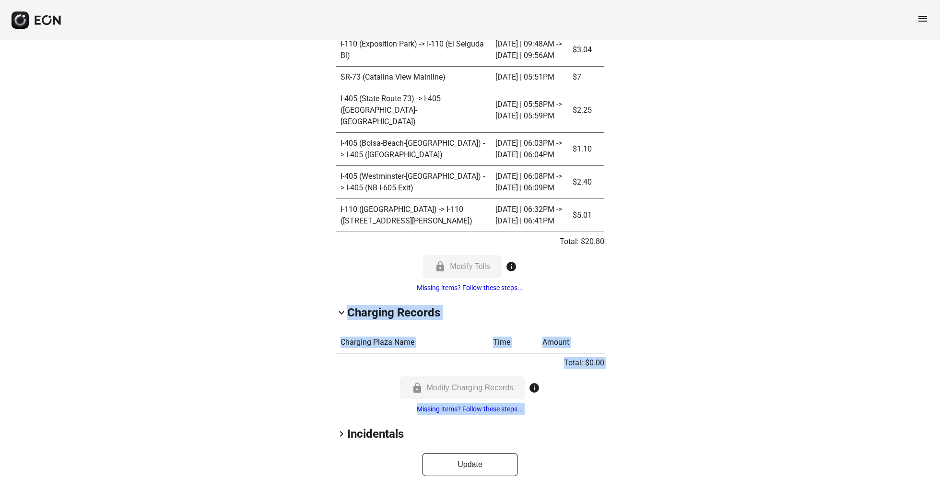
scroll to position [613, 0]
click at [341, 367] on span "keyboard_arrow_right" at bounding box center [342, 434] width 12 height 12
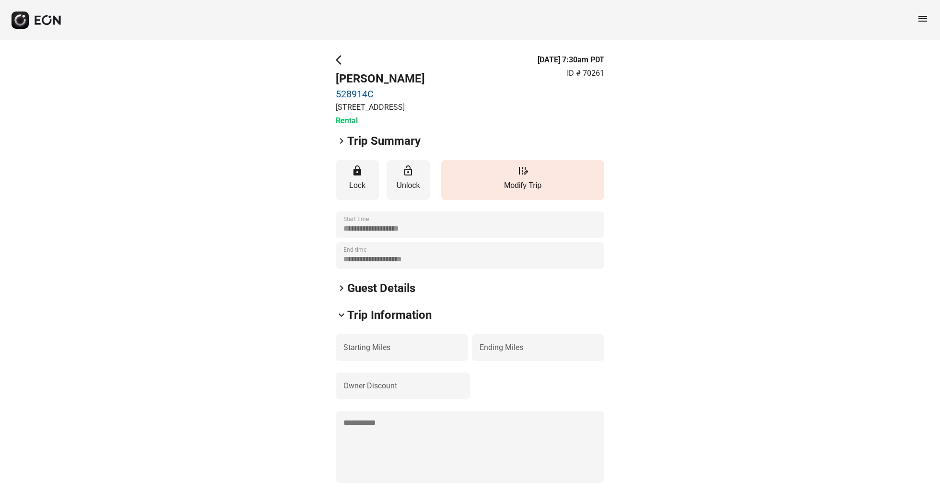
scroll to position [0, 0]
click at [341, 321] on span "keyboard_arrow_down" at bounding box center [342, 315] width 12 height 12
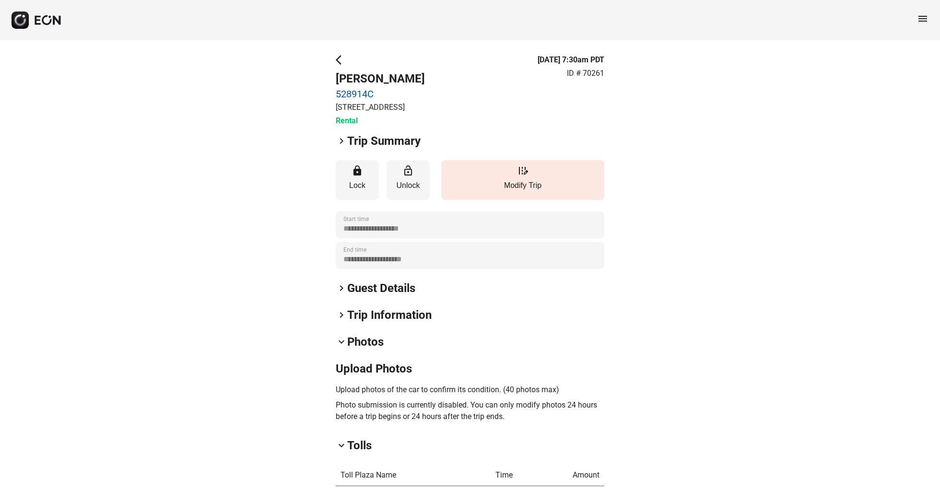
click at [341, 294] on span "keyboard_arrow_right" at bounding box center [342, 289] width 12 height 12
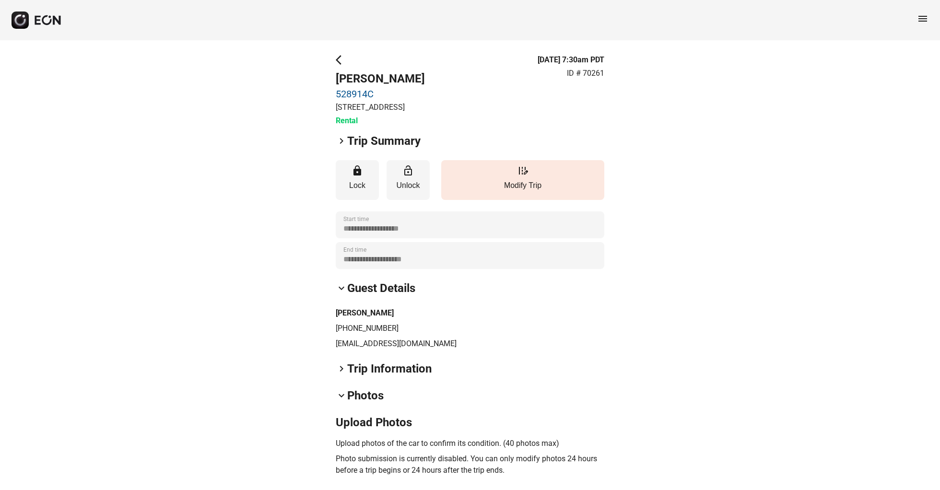
click at [341, 294] on span "keyboard_arrow_down" at bounding box center [342, 289] width 12 height 12
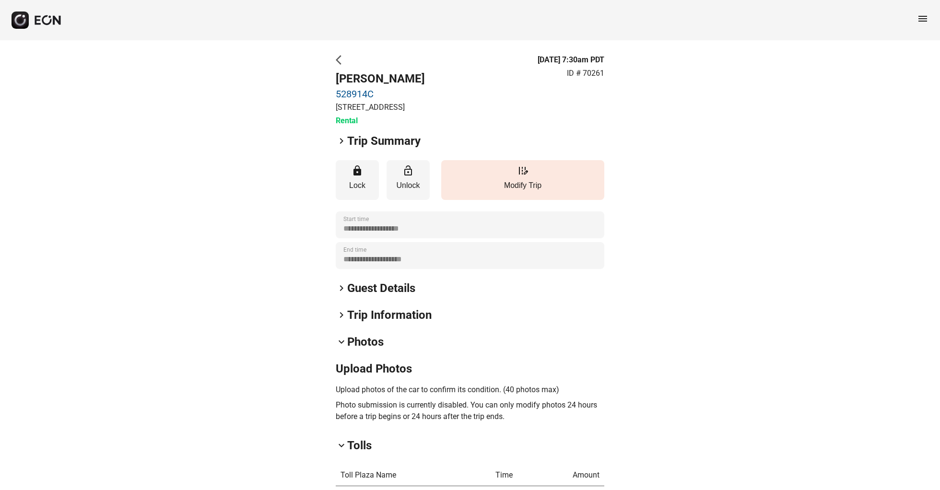
click at [342, 56] on span "arrow_back_ios" at bounding box center [342, 60] width 12 height 12
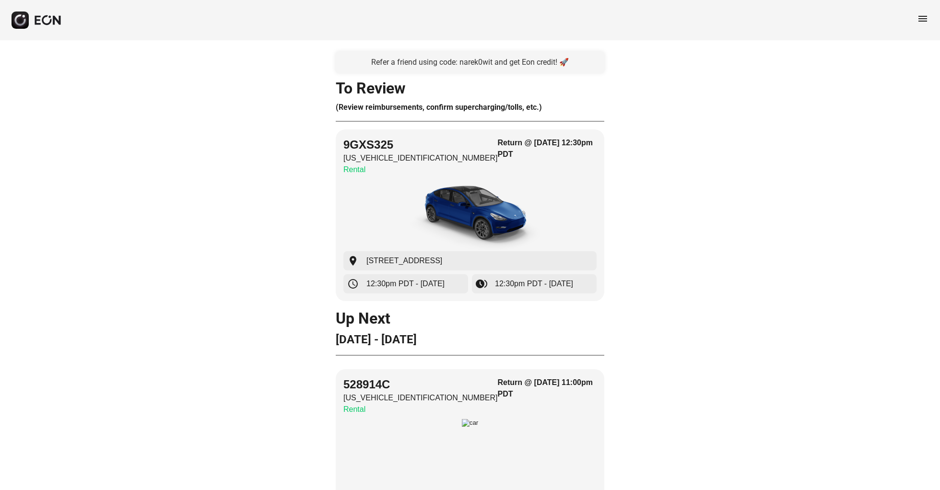
click at [52, 21] on icon "button" at bounding box center [48, 20] width 28 height 11
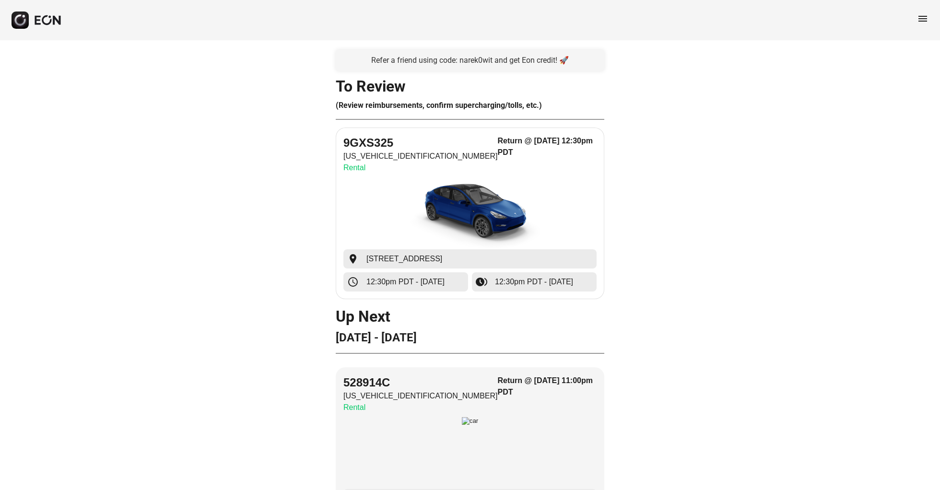
click at [524, 286] on span "12:30pm PDT - 08/18/25" at bounding box center [534, 282] width 78 height 12
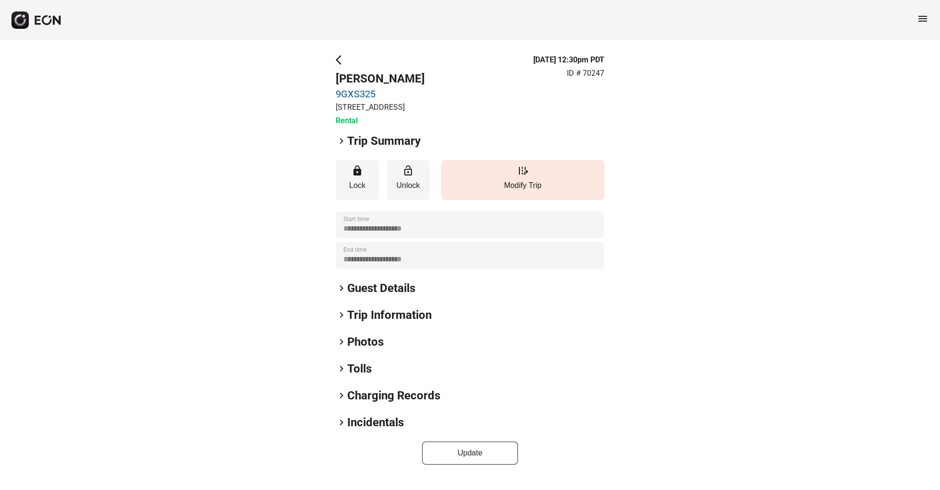
click at [468, 269] on div "**********" at bounding box center [470, 255] width 269 height 27
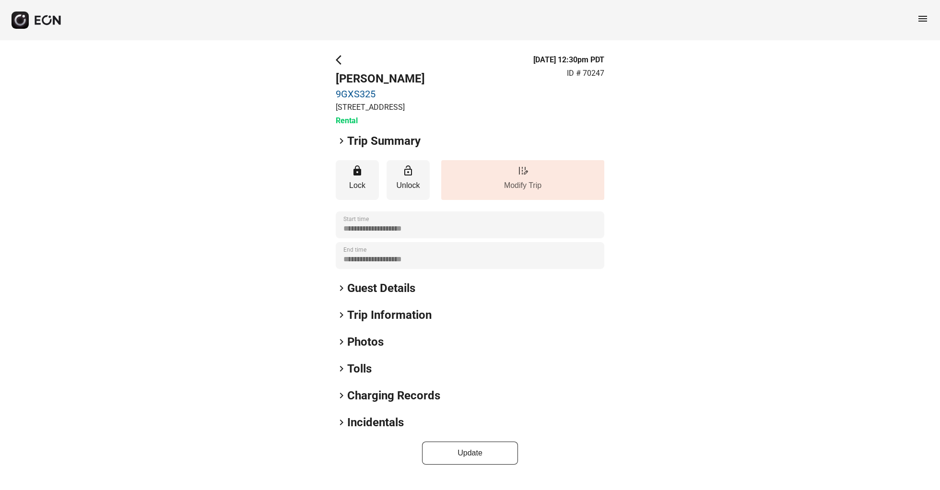
click at [509, 191] on p "Modify Trip" at bounding box center [523, 186] width 154 height 12
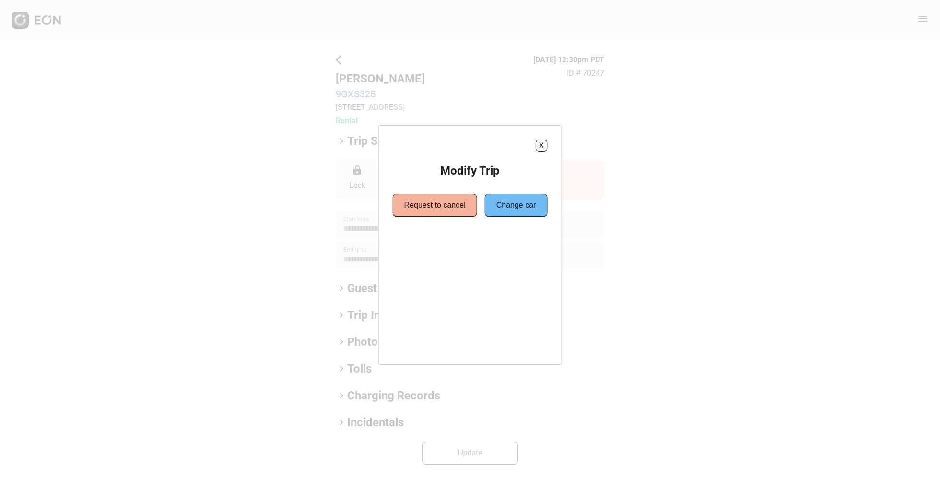
click at [540, 136] on div "X Modify Trip Request to cancel Change car" at bounding box center [471, 245] width 184 height 240
click at [541, 144] on button "X" at bounding box center [541, 146] width 12 height 12
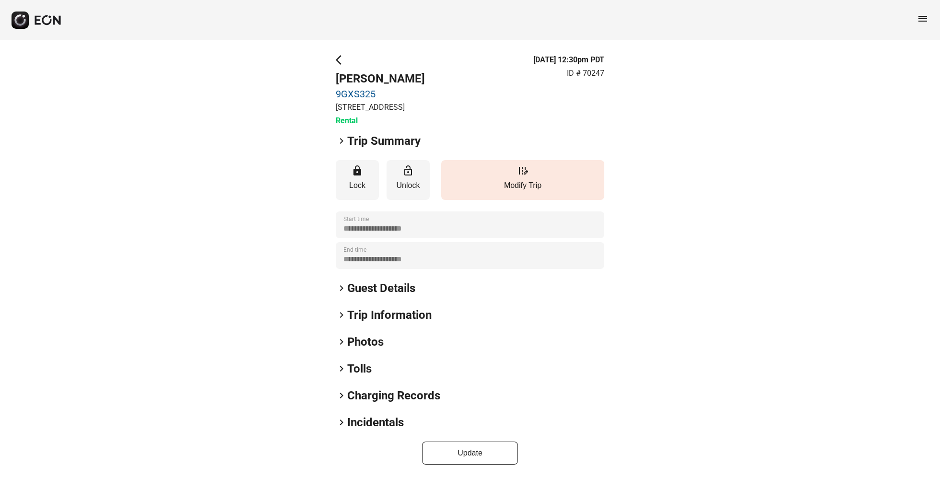
click at [569, 237] on div "**********" at bounding box center [470, 225] width 269 height 27
click at [569, 267] on div "**********" at bounding box center [470, 255] width 269 height 27
click at [360, 177] on span "lock" at bounding box center [358, 171] width 12 height 12
click at [345, 54] on span "arrow_back_ios" at bounding box center [342, 60] width 12 height 12
click at [354, 200] on button "lock Lock" at bounding box center [357, 180] width 43 height 40
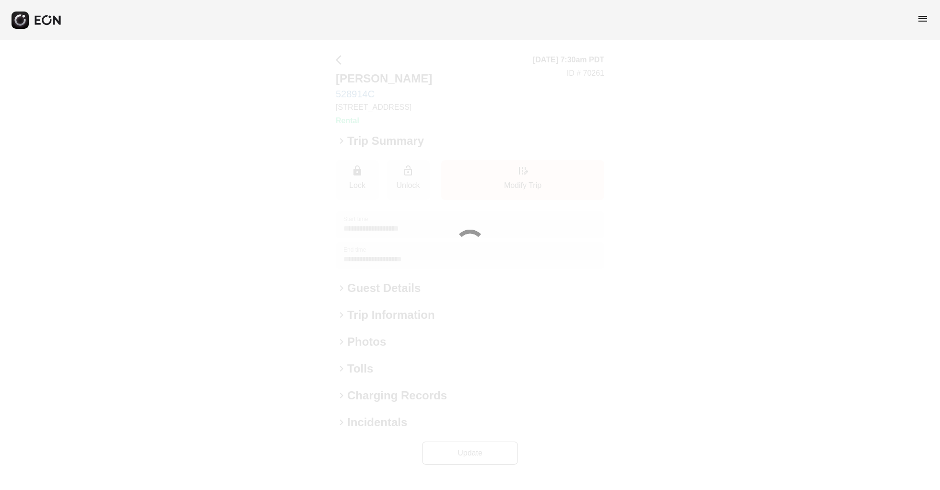
click at [351, 93] on div at bounding box center [470, 245] width 940 height 490
click at [239, 255] on div at bounding box center [470, 245] width 940 height 490
